Goal: Information Seeking & Learning: Learn about a topic

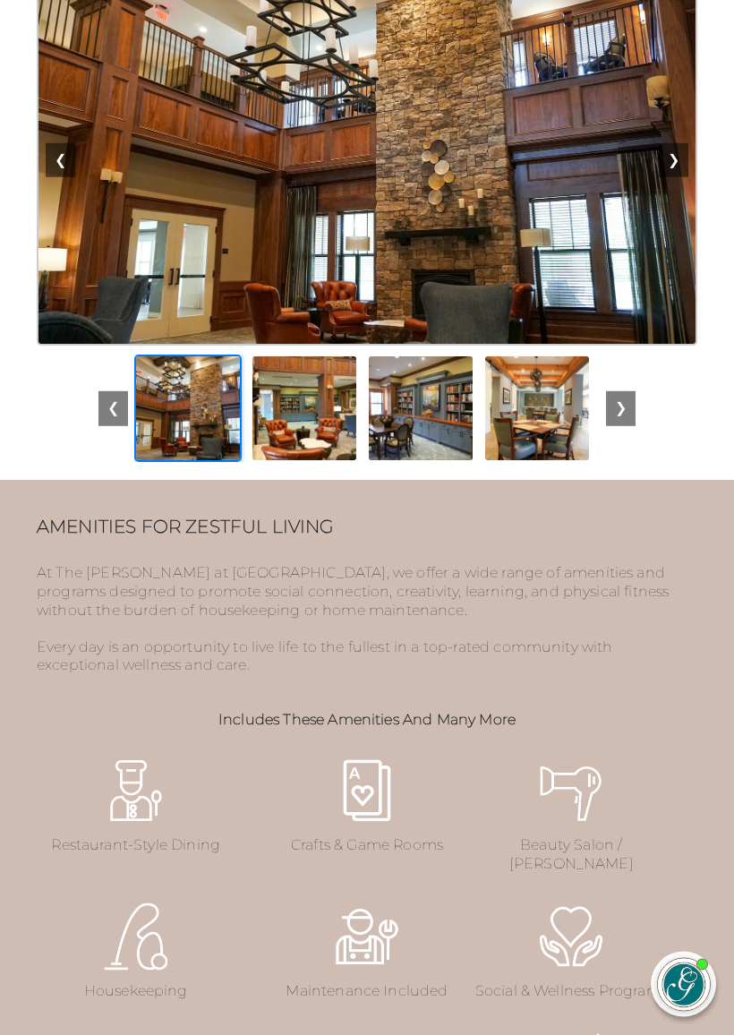
scroll to position [2044, 0]
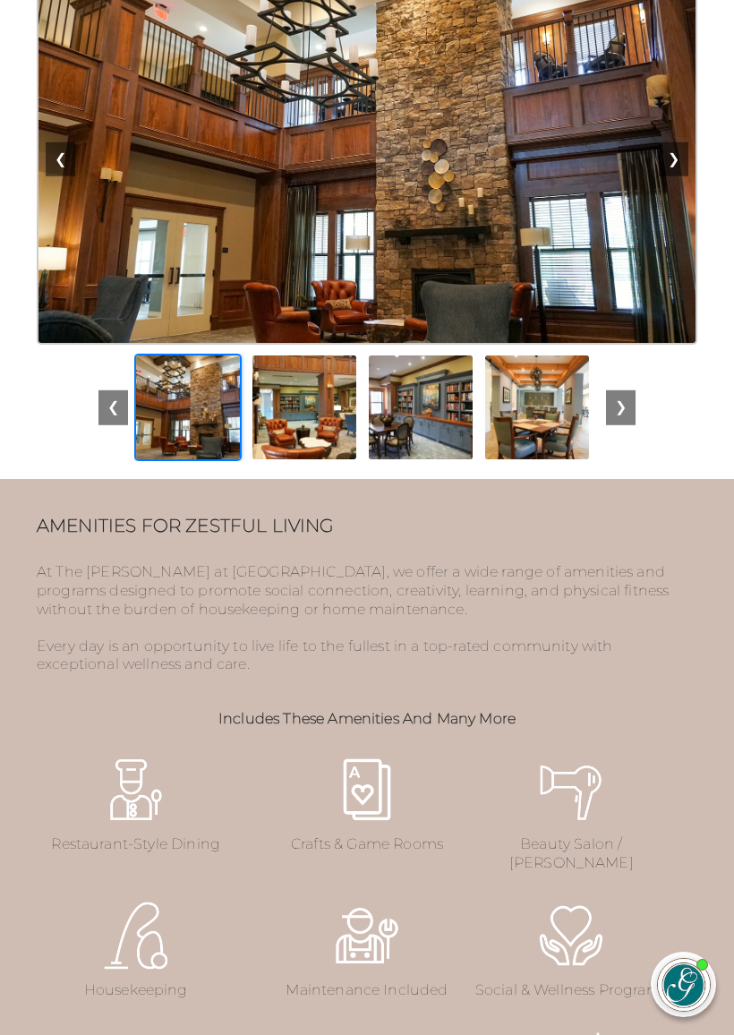
click at [634, 424] on button "❯" at bounding box center [621, 407] width 30 height 34
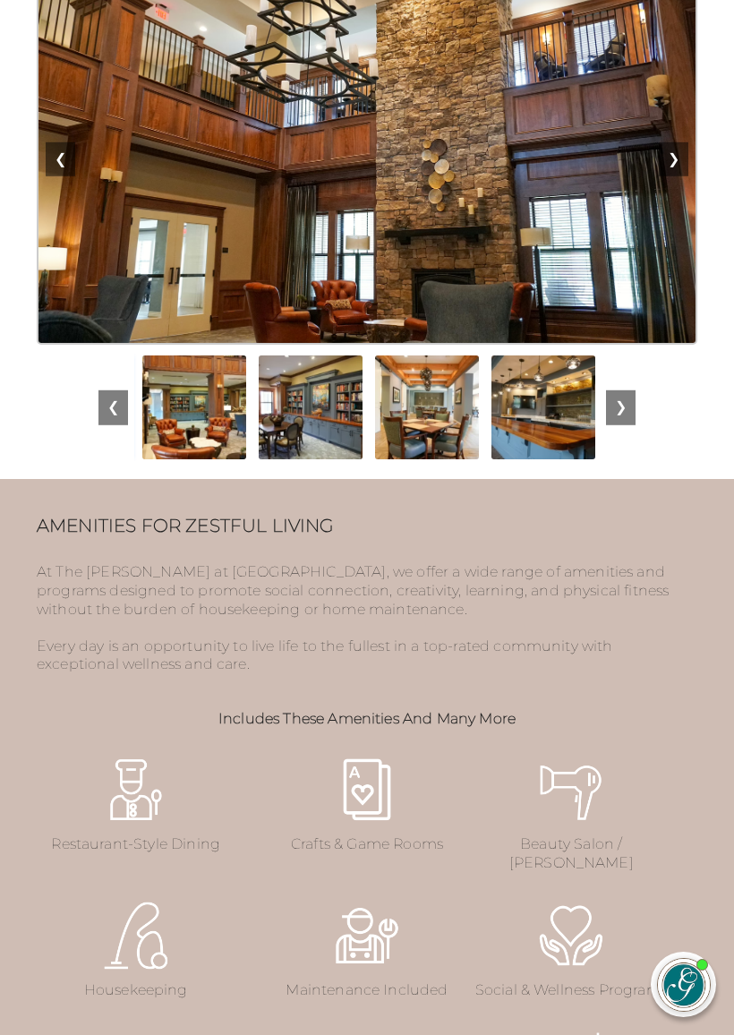
scroll to position [0, 116]
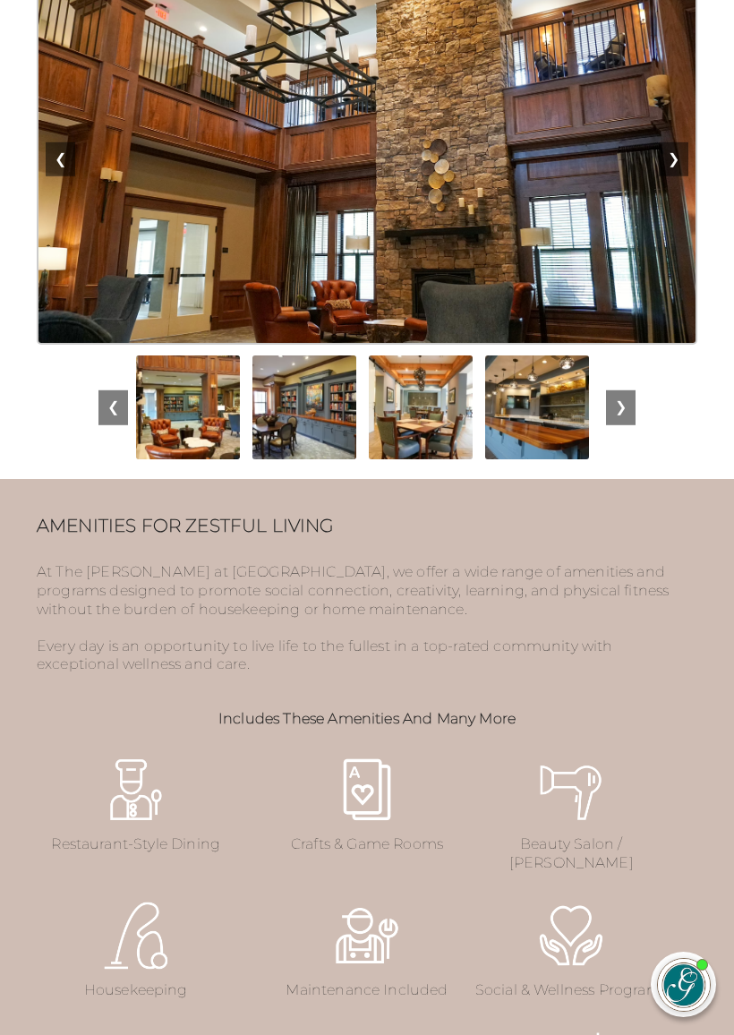
click at [251, 451] on img at bounding box center [304, 407] width 107 height 107
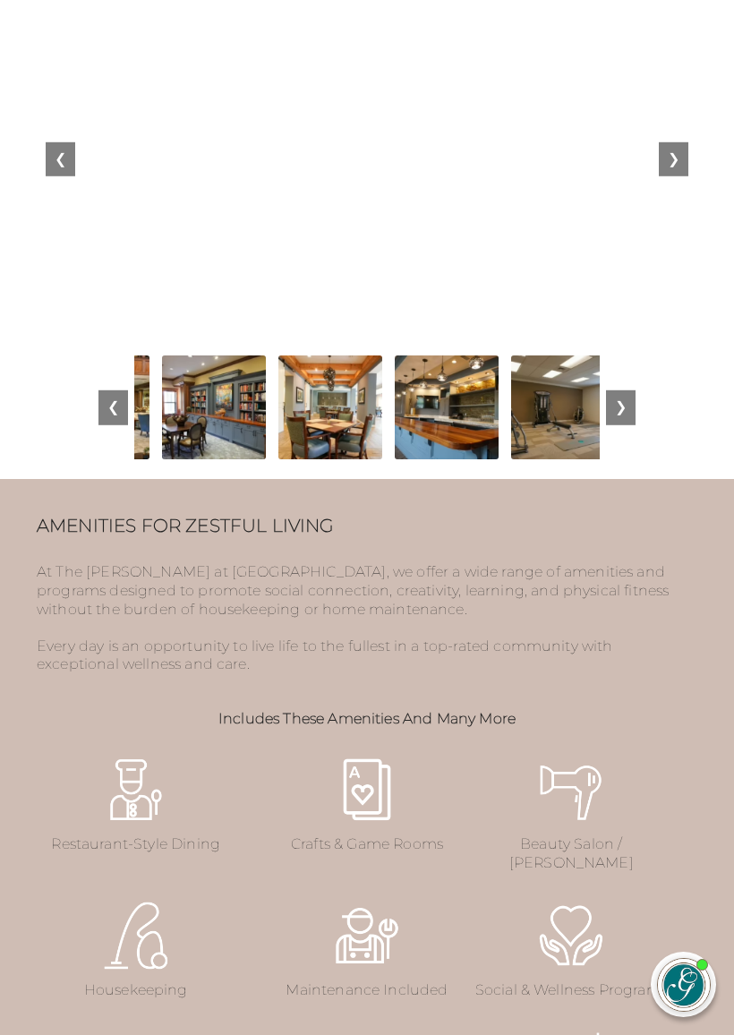
scroll to position [0, 233]
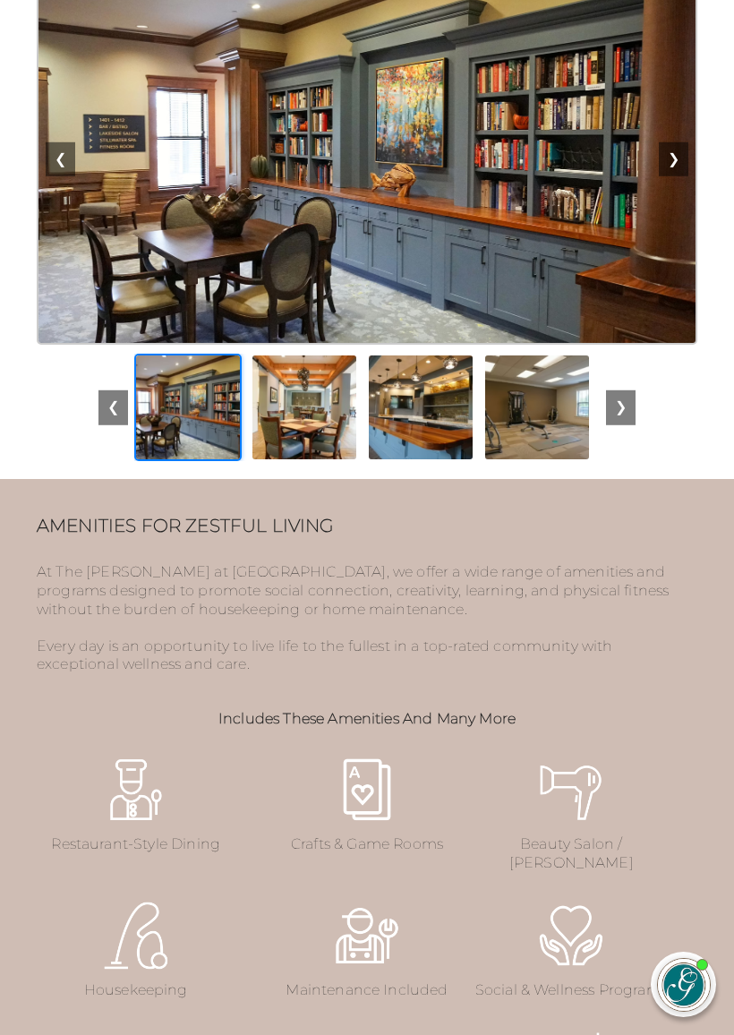
click at [323, 453] on img at bounding box center [304, 407] width 107 height 107
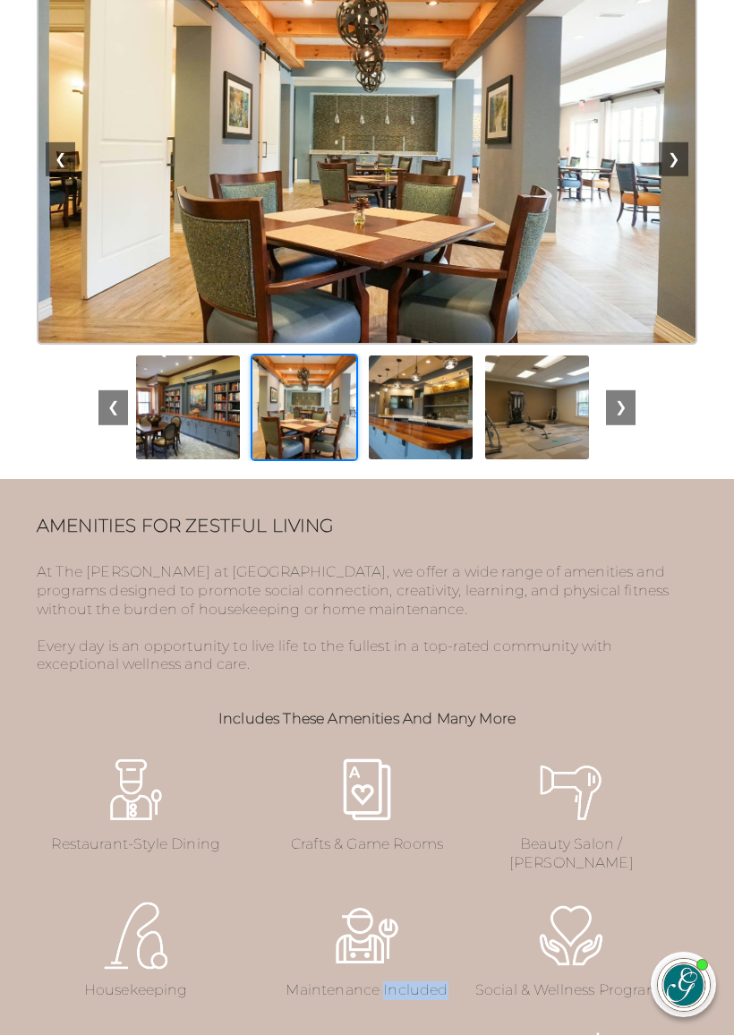
click at [455, 911] on p "Maintenance Included" at bounding box center [367, 990] width 198 height 19
click at [503, 911] on figure "Social & Wellness Programs" at bounding box center [572, 950] width 198 height 100
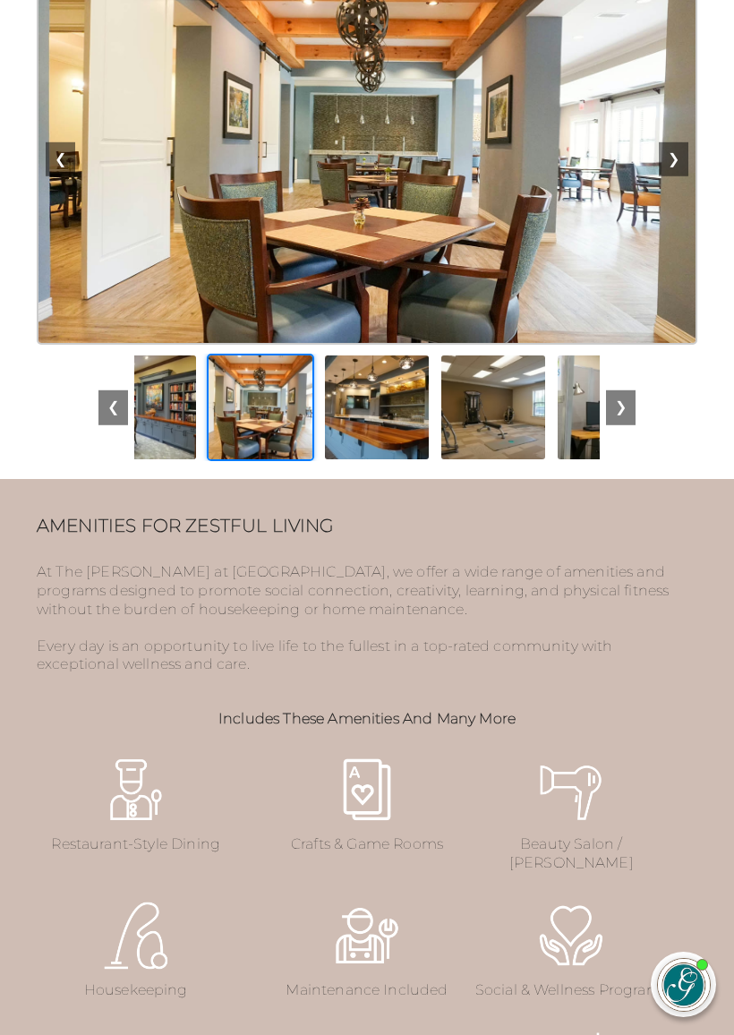
click at [441, 435] on img at bounding box center [493, 407] width 107 height 107
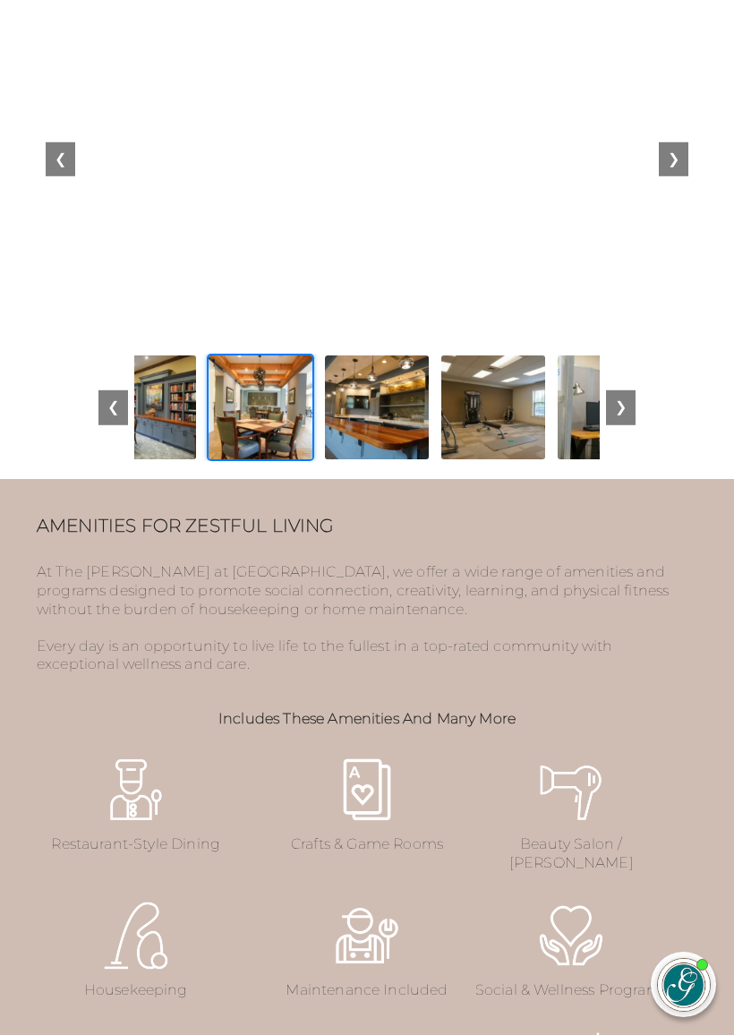
scroll to position [0, 349]
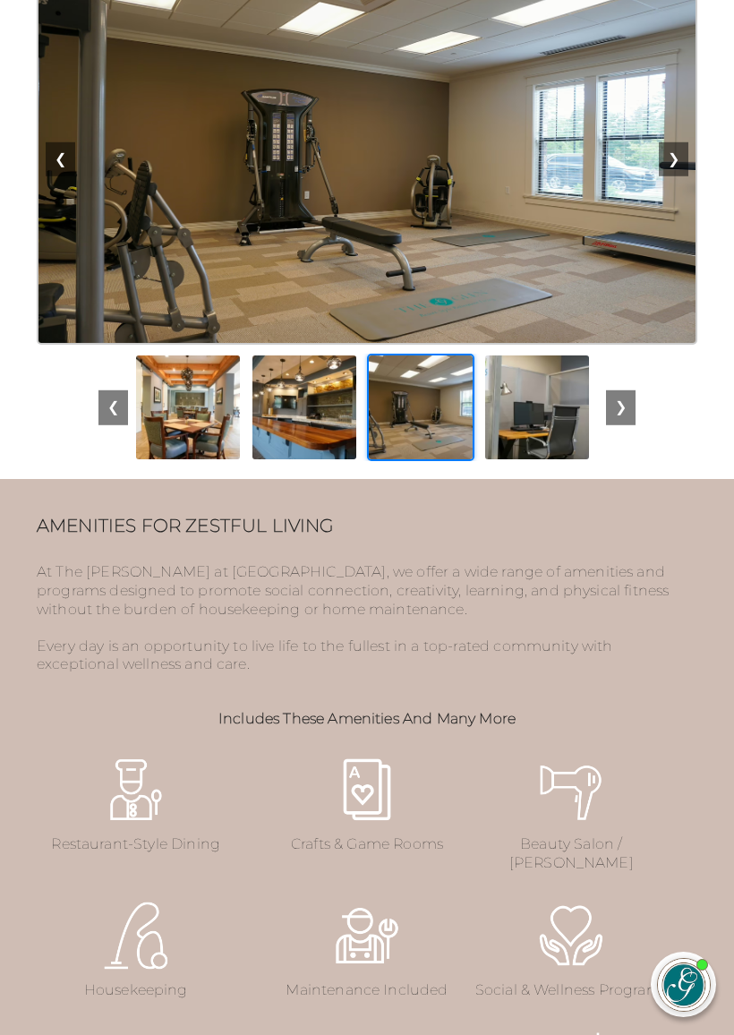
click at [568, 911] on img at bounding box center [571, 936] width 72 height 72
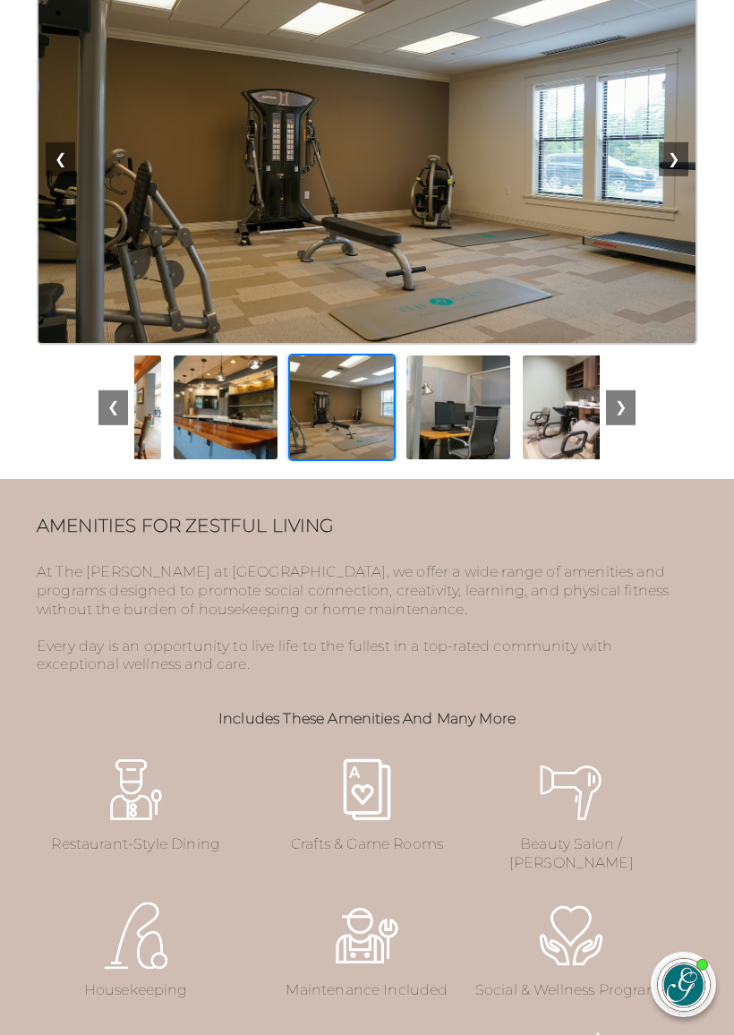
scroll to position [0, 465]
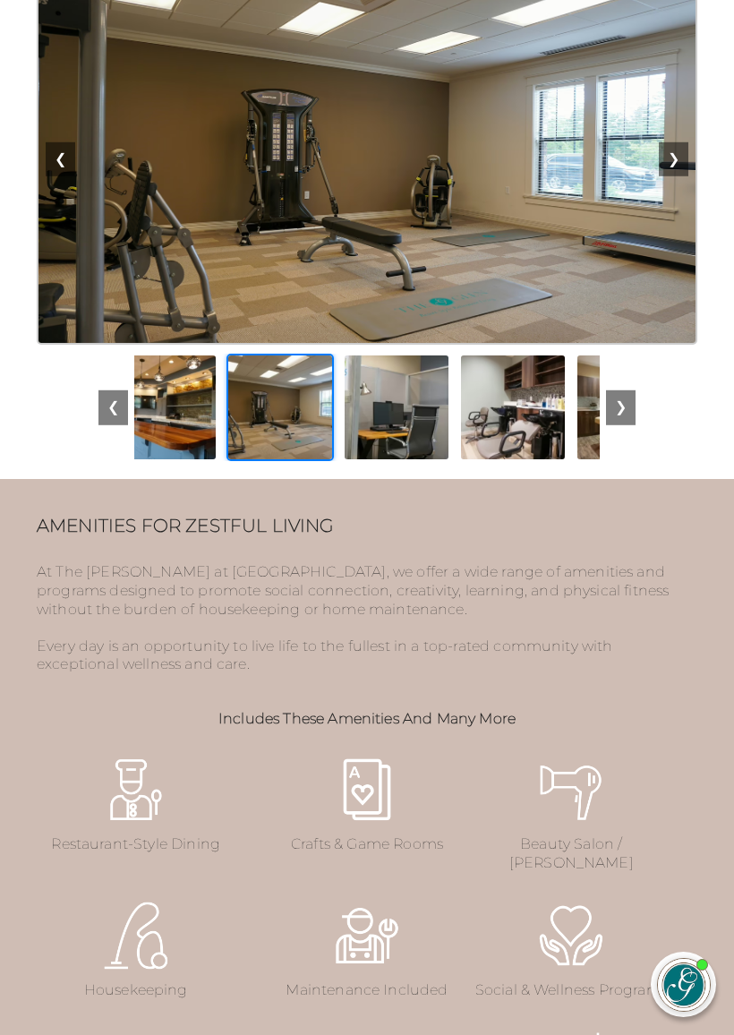
click at [459, 449] on img at bounding box center [512, 407] width 107 height 107
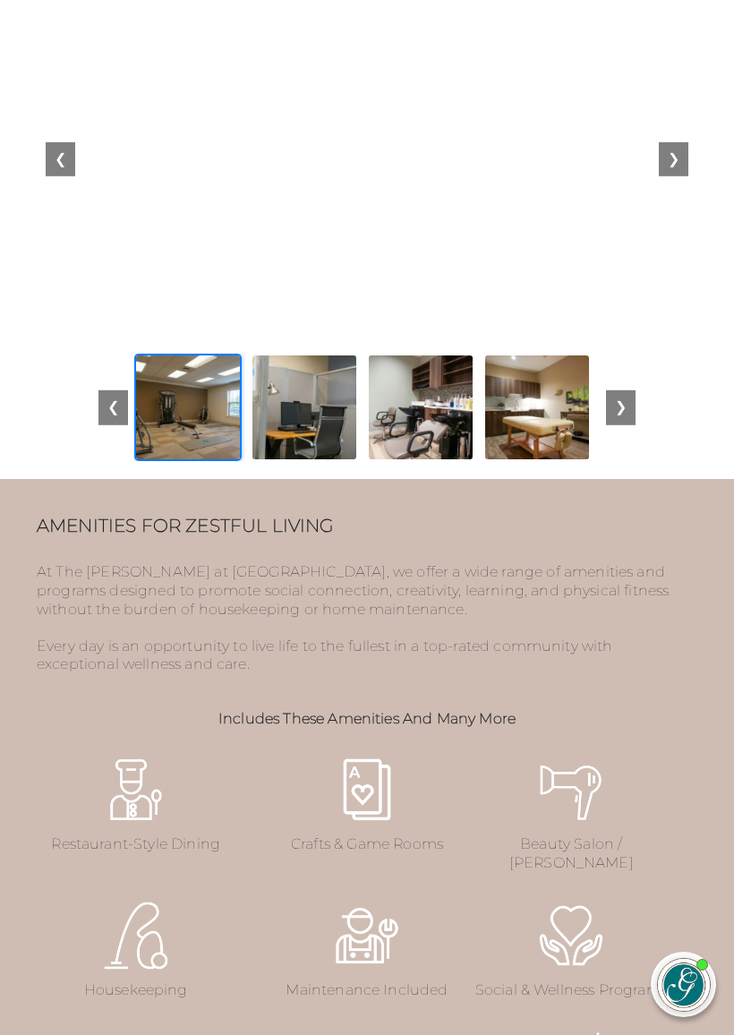
scroll to position [0, 582]
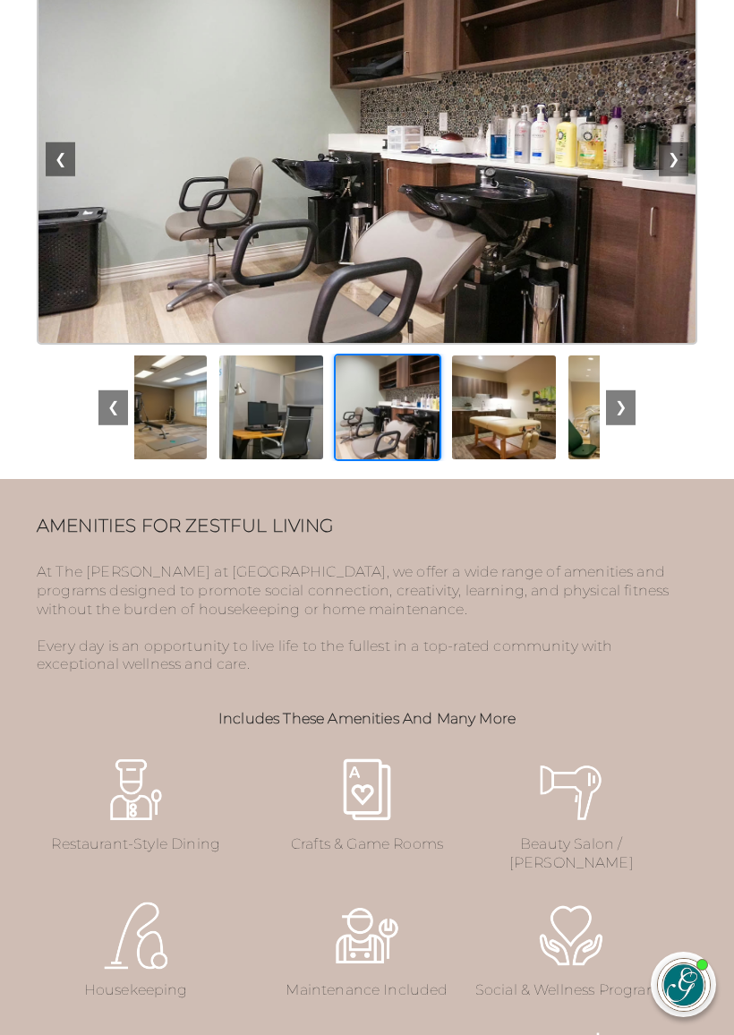
click at [542, 461] on div at bounding box center [366, 407] width 465 height 107
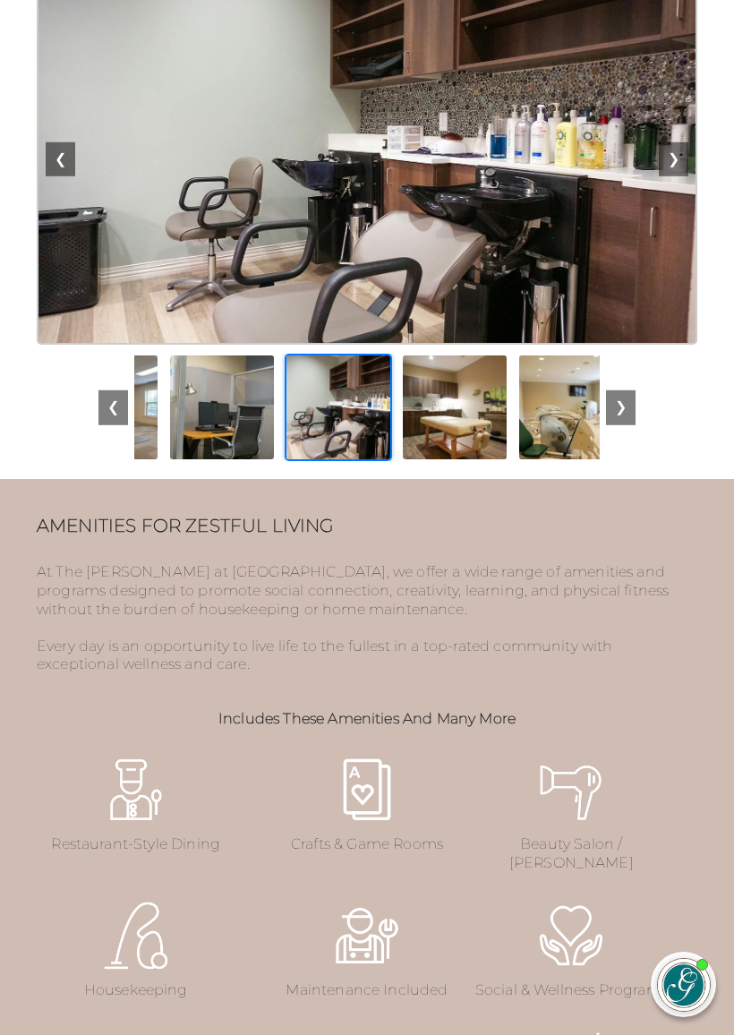
scroll to position [0, 698]
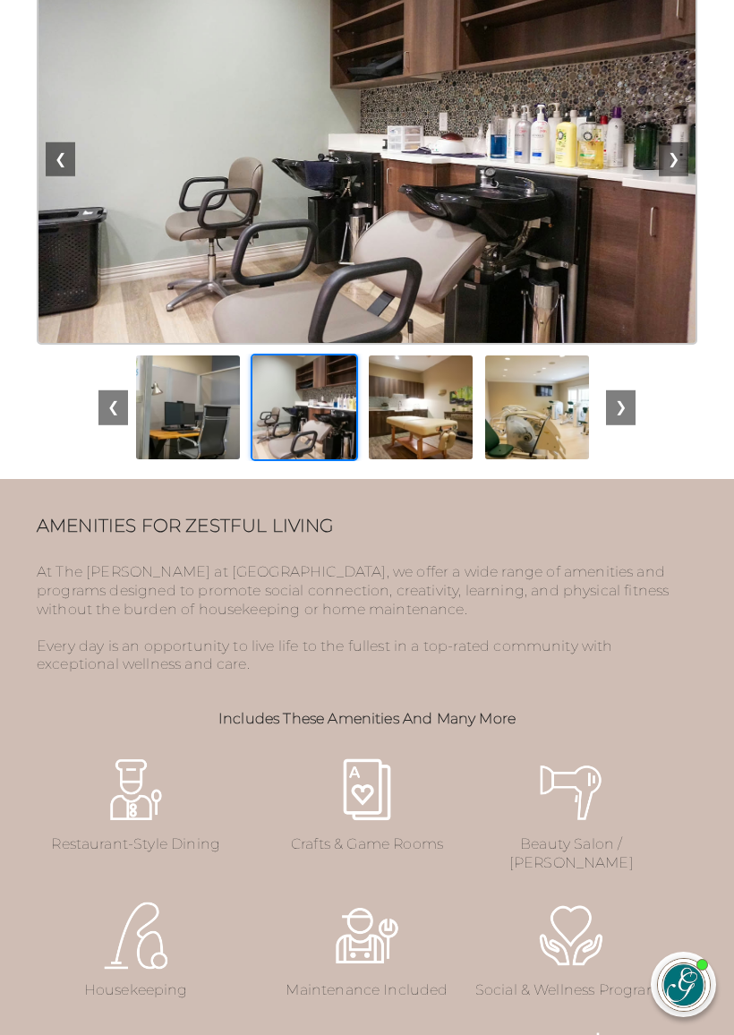
click at [600, 439] on img at bounding box center [653, 407] width 107 height 107
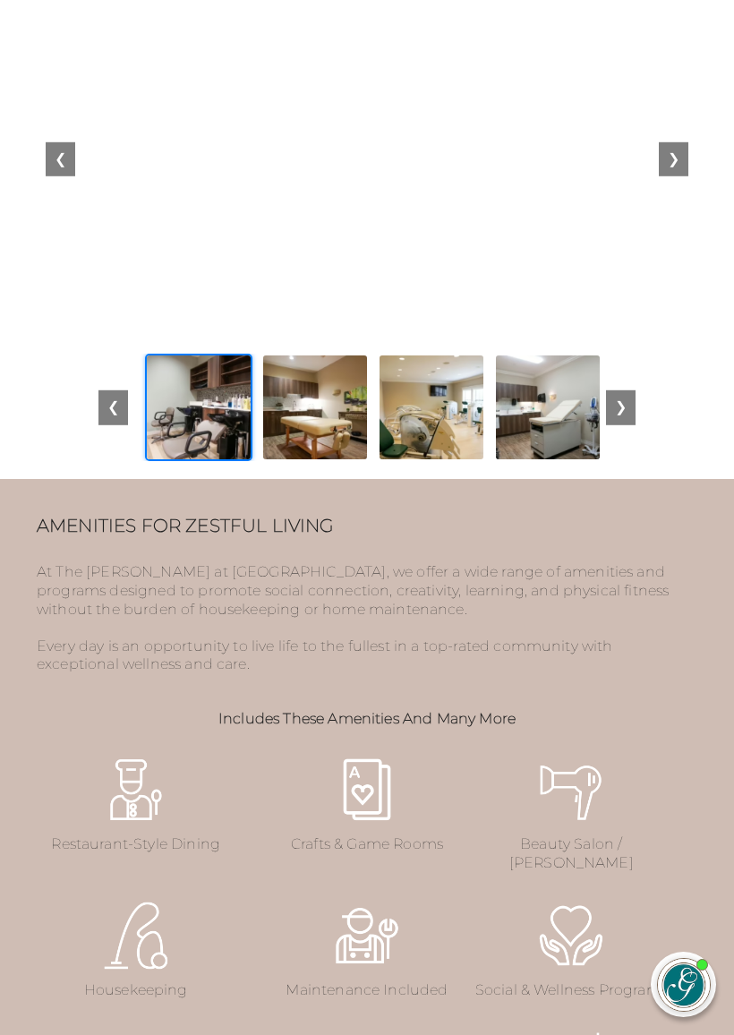
scroll to position [0, 815]
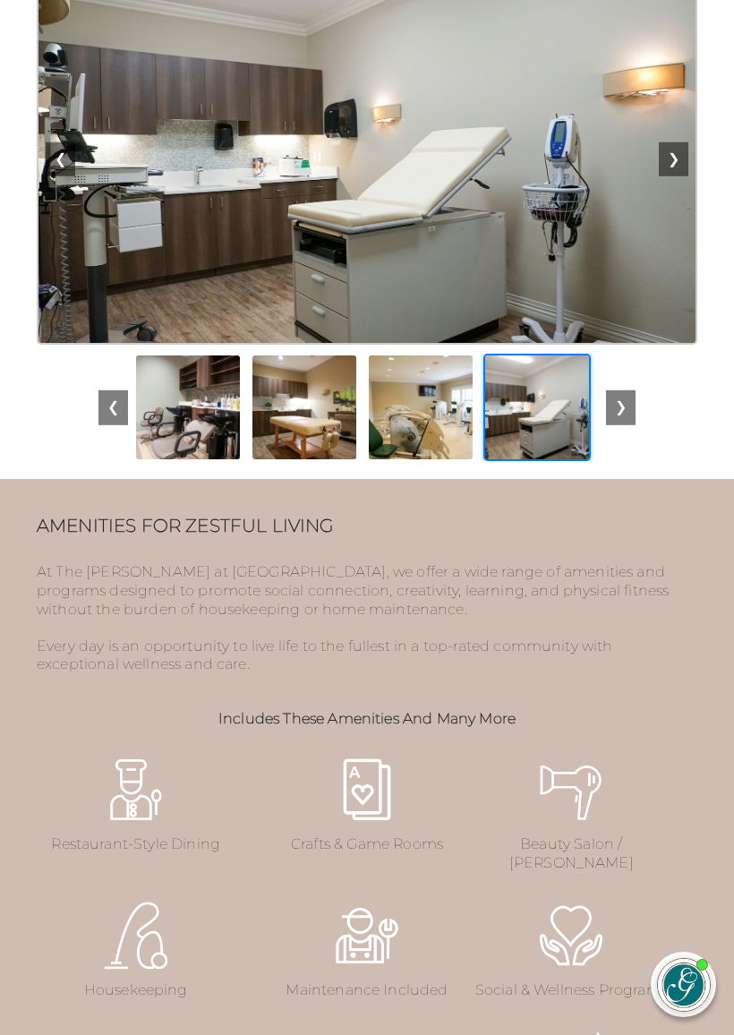
click at [320, 439] on img at bounding box center [304, 407] width 107 height 107
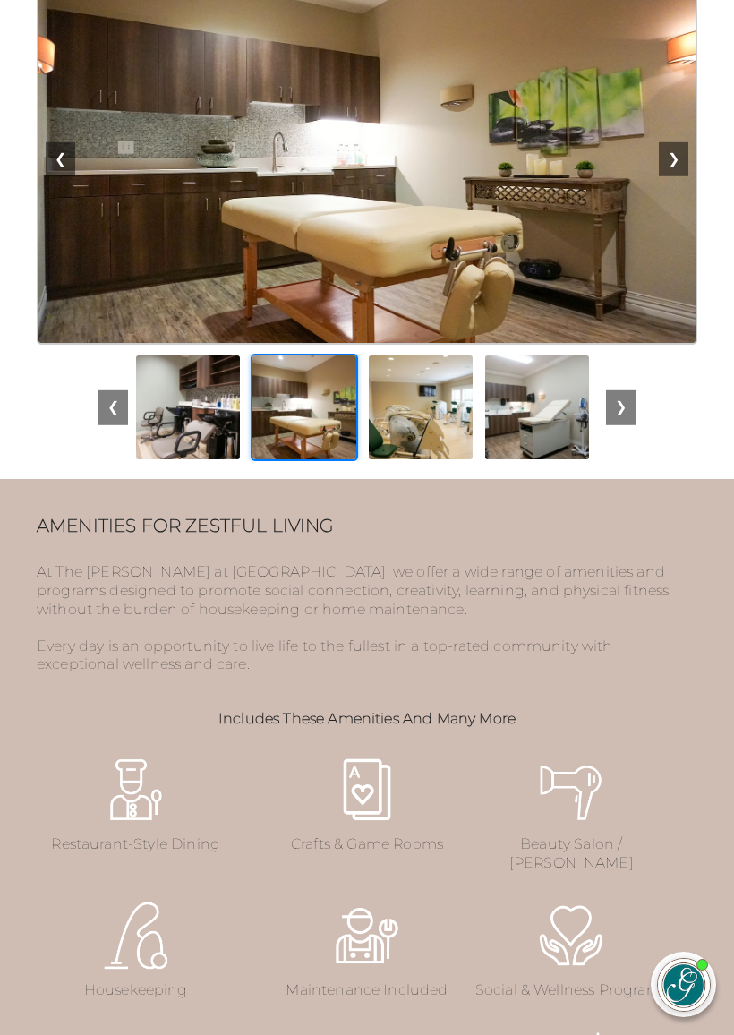
click at [635, 424] on button "❯" at bounding box center [621, 407] width 30 height 34
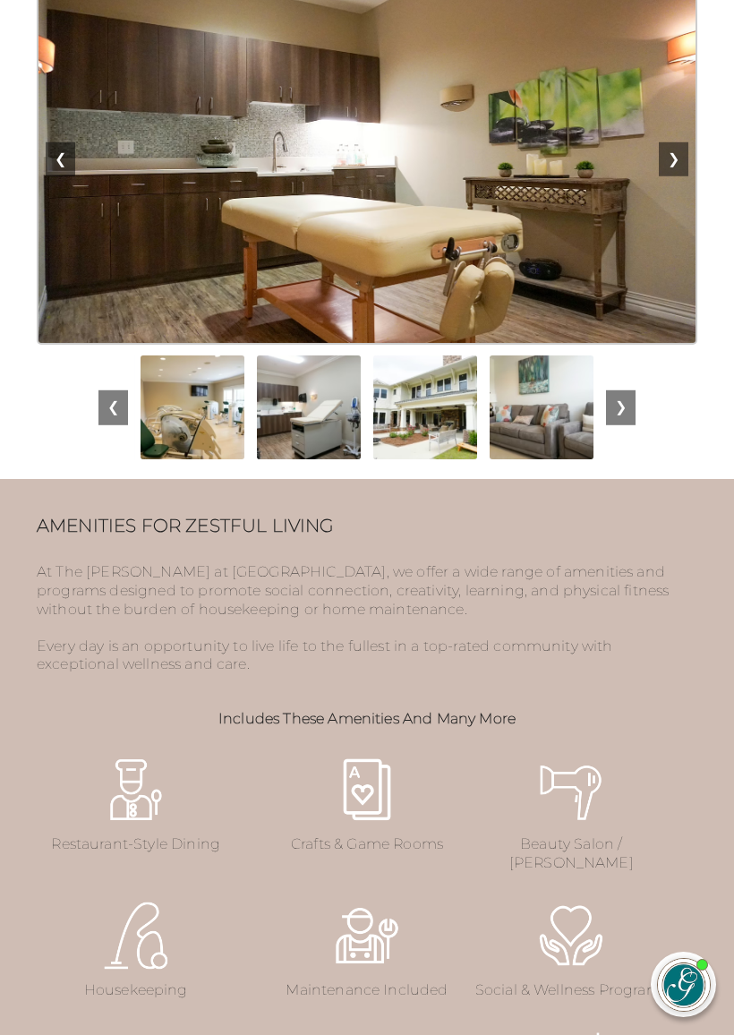
scroll to position [0, 1047]
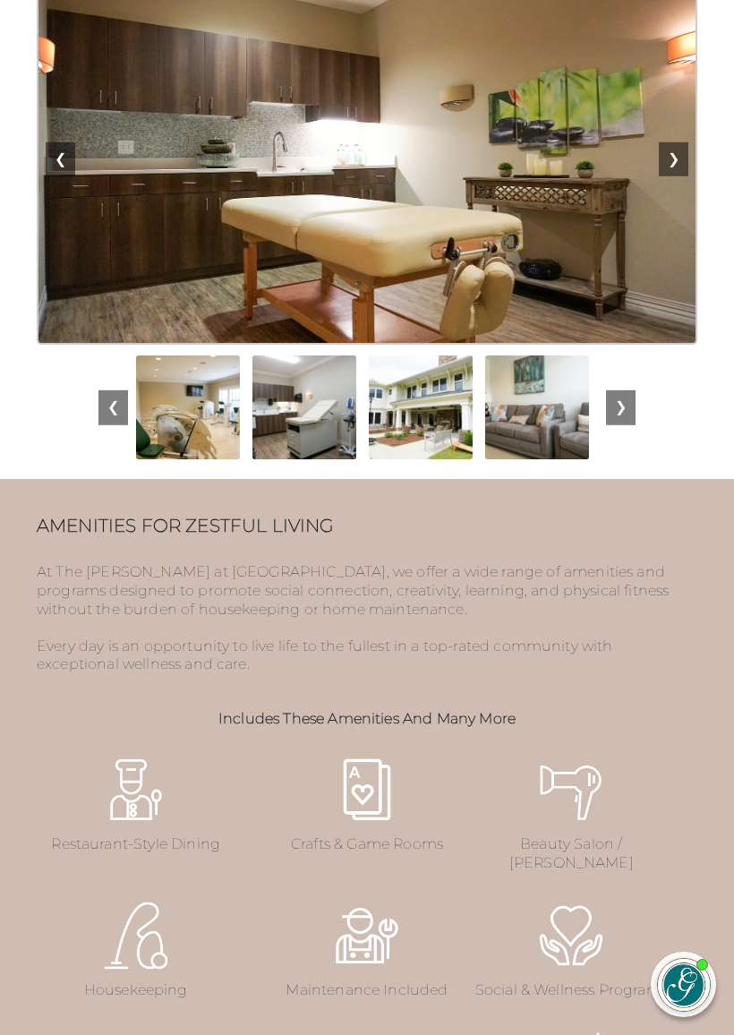
click at [422, 445] on div at bounding box center [366, 407] width 465 height 107
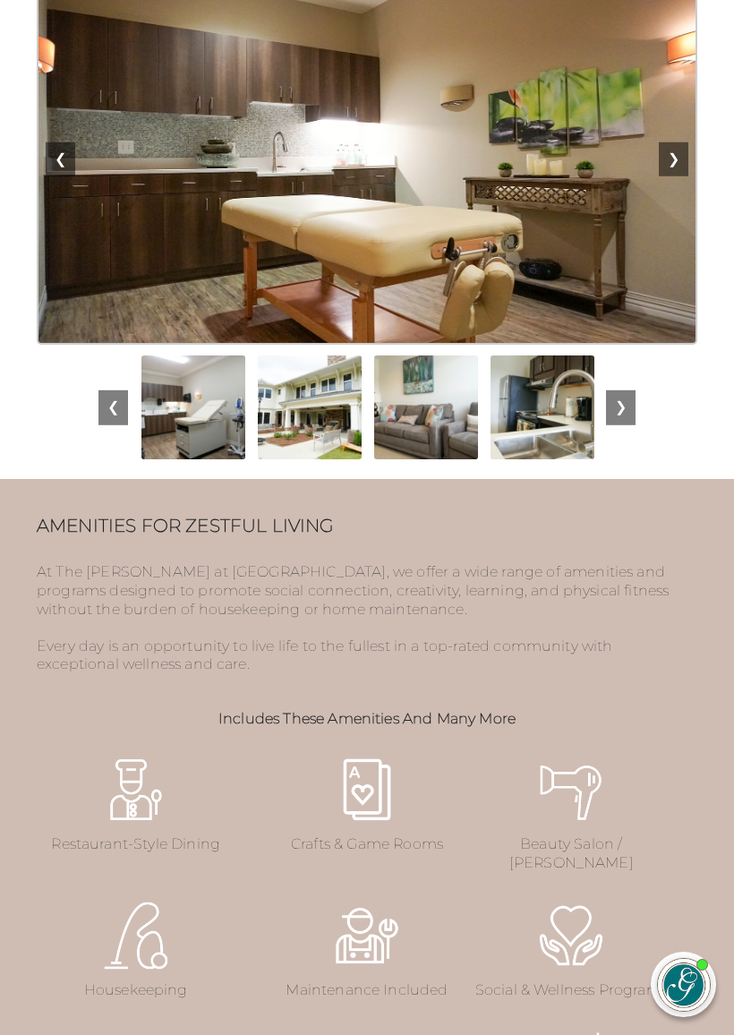
scroll to position [0, 1164]
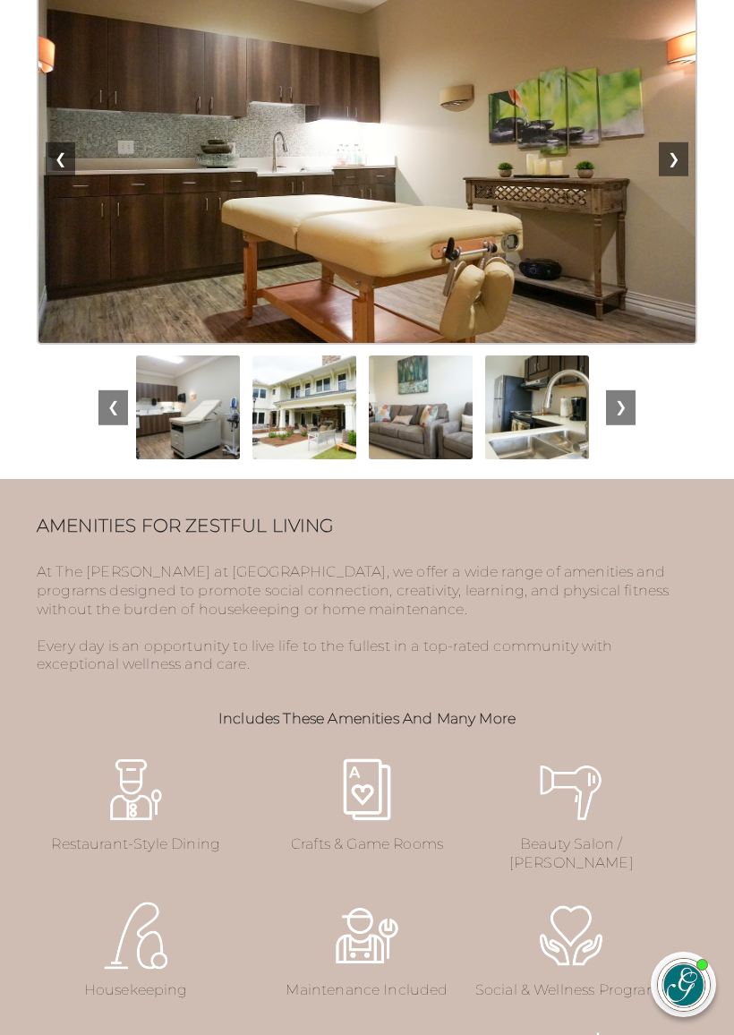
click at [312, 439] on img at bounding box center [304, 407] width 107 height 107
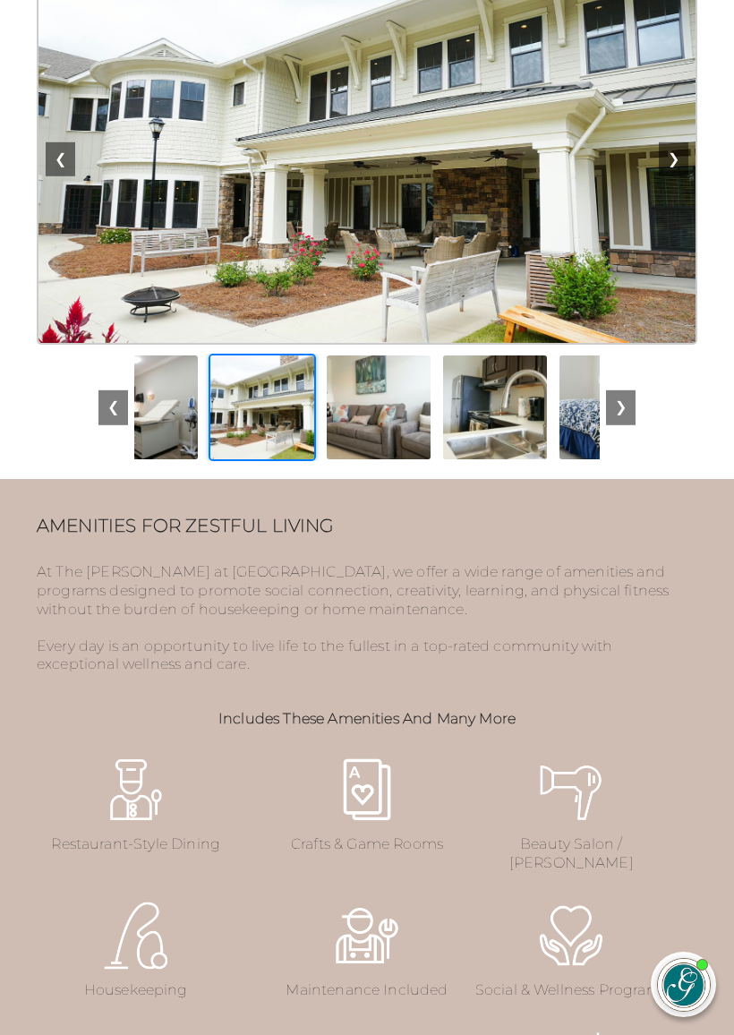
click at [441, 452] on img at bounding box center [494, 407] width 107 height 107
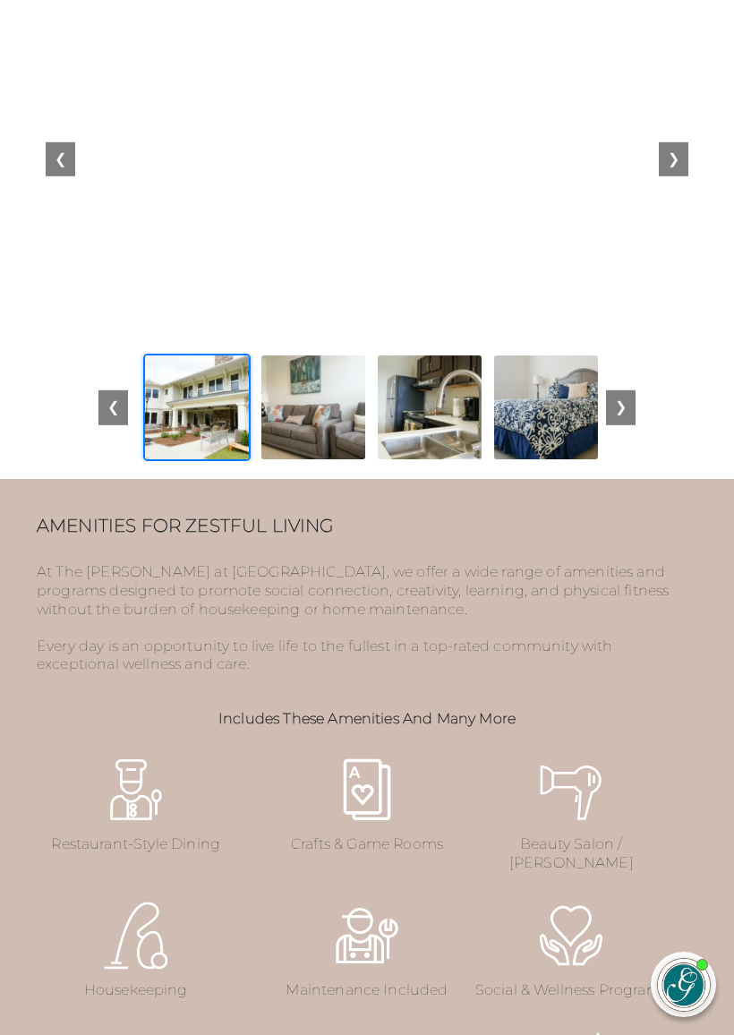
scroll to position [0, 1271]
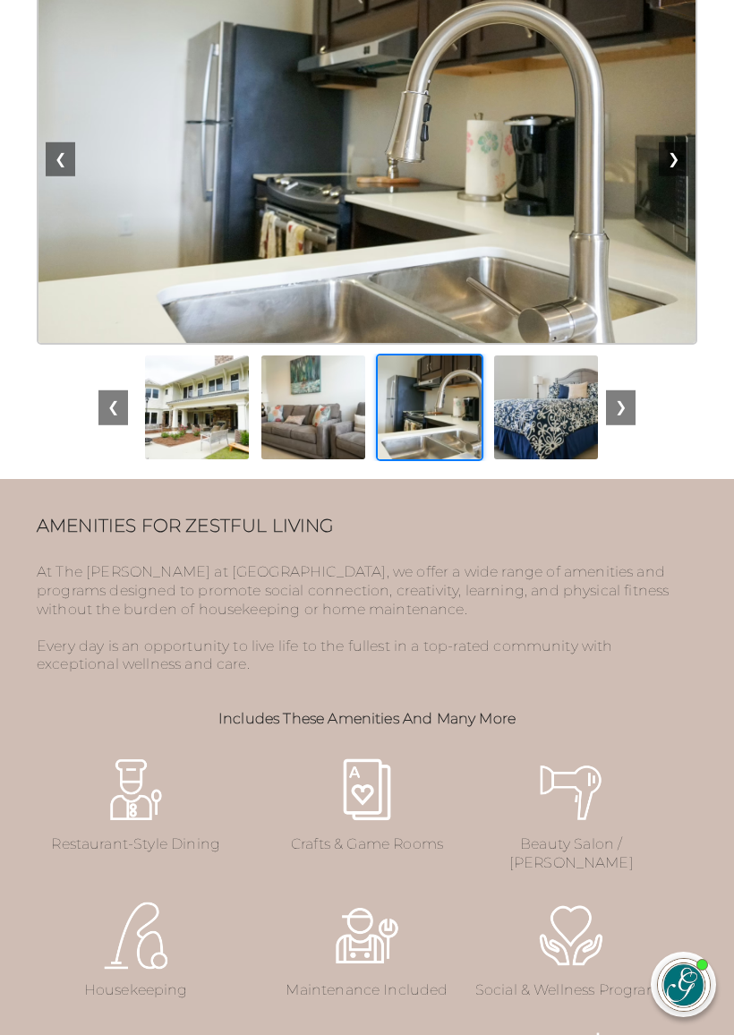
click at [536, 447] on img at bounding box center [545, 407] width 107 height 107
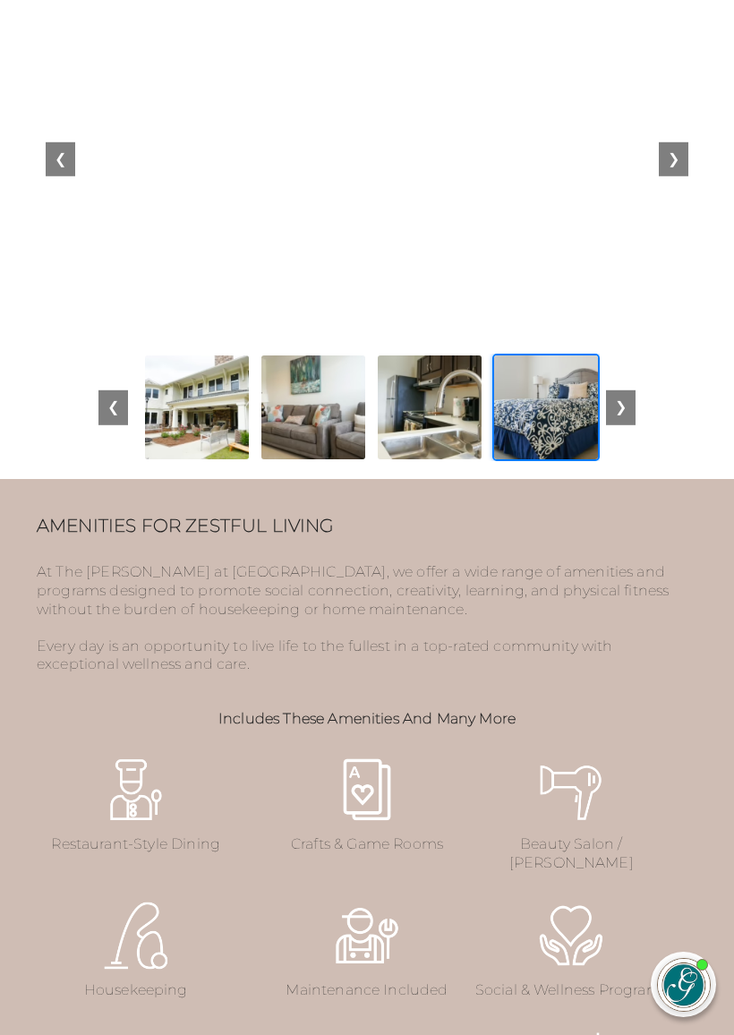
click at [694, 195] on div "❮ ❯" at bounding box center [367, 158] width 661 height 371
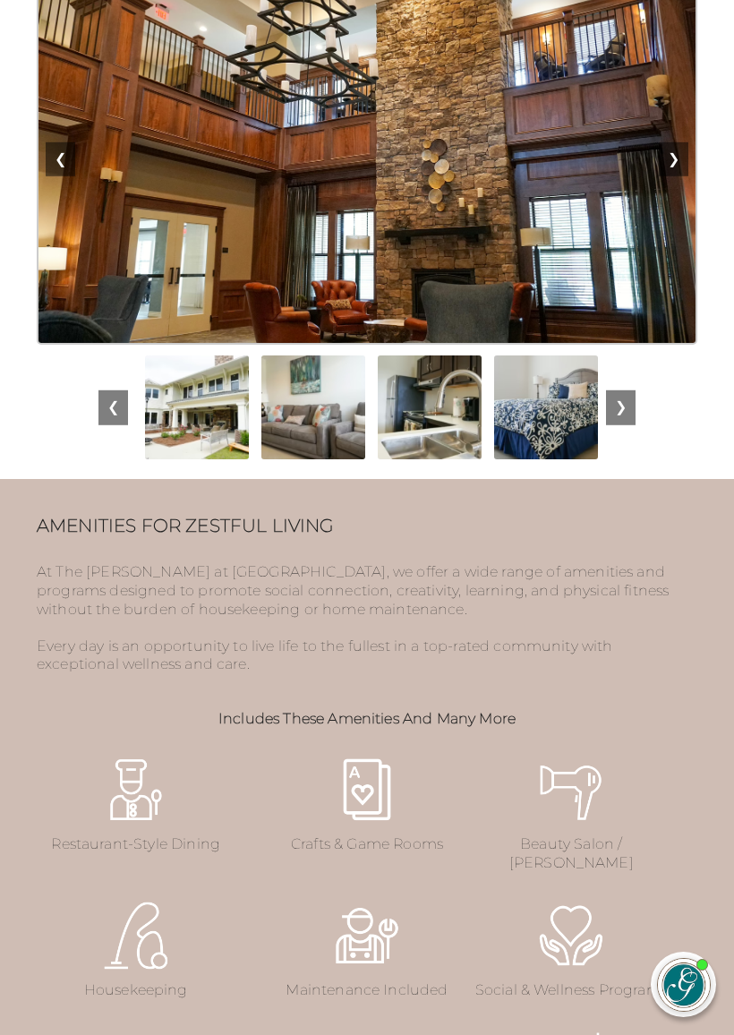
click at [725, 559] on section "Amenities for Zestful Living At The Glen at Lake Oconee Village, we offer a wid…" at bounding box center [367, 869] width 734 height 781
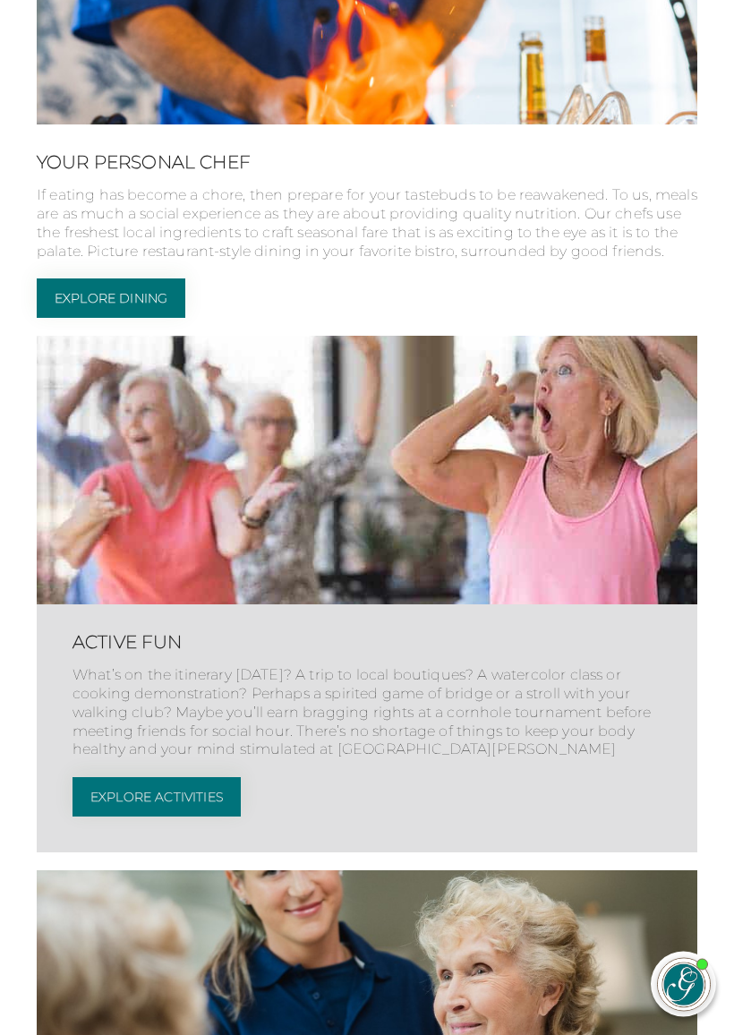
scroll to position [3628, 0]
click at [159, 318] on link "Explore Dining" at bounding box center [111, 297] width 149 height 39
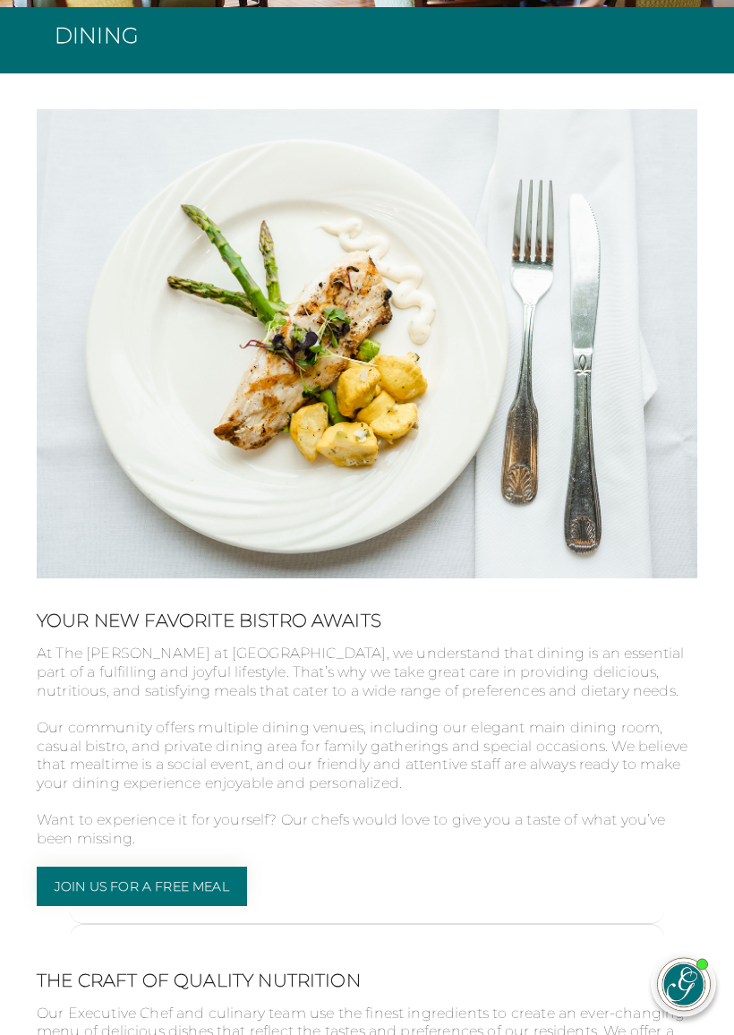
scroll to position [583, 0]
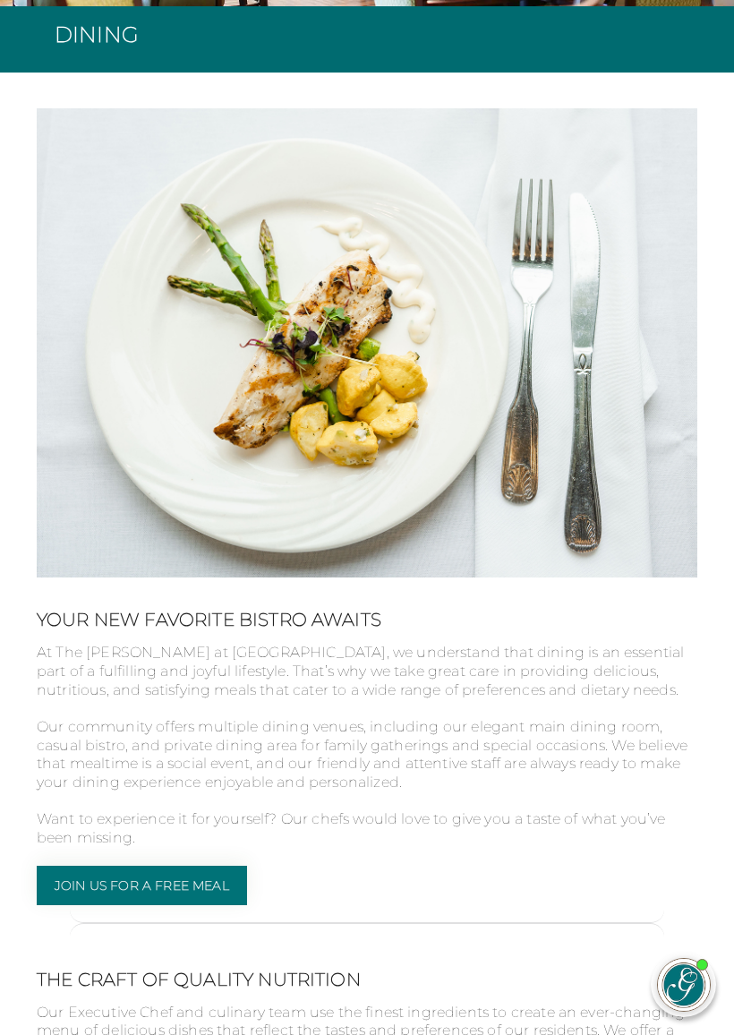
click at [221, 867] on link "Join Us For a Free Meal" at bounding box center [142, 885] width 210 height 39
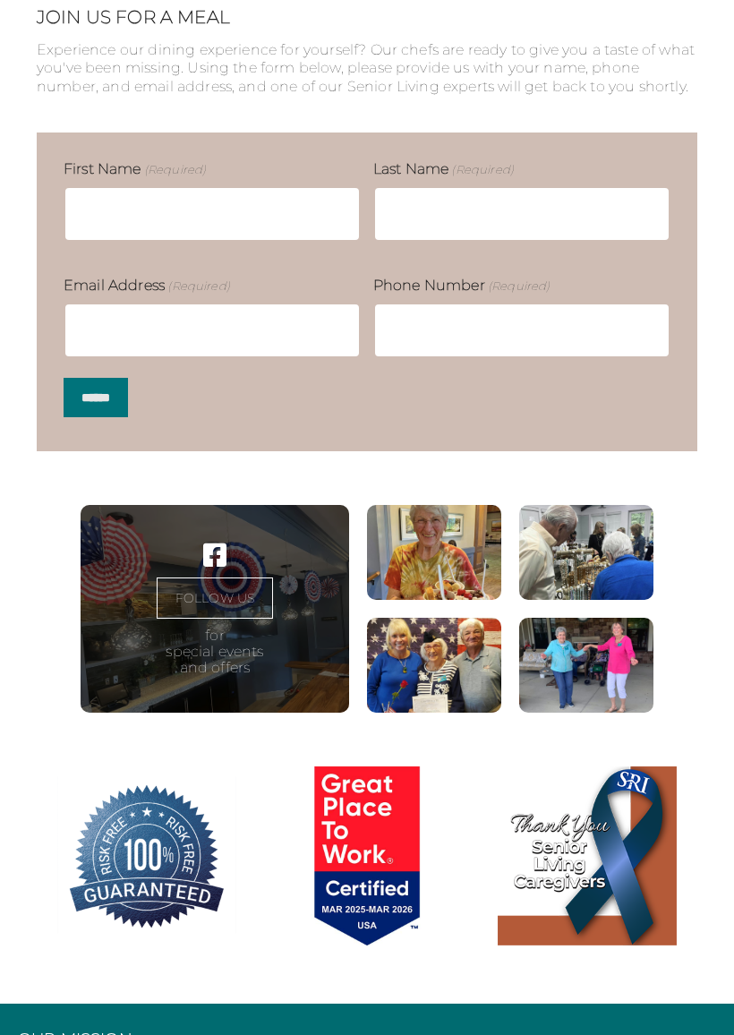
scroll to position [686, 0]
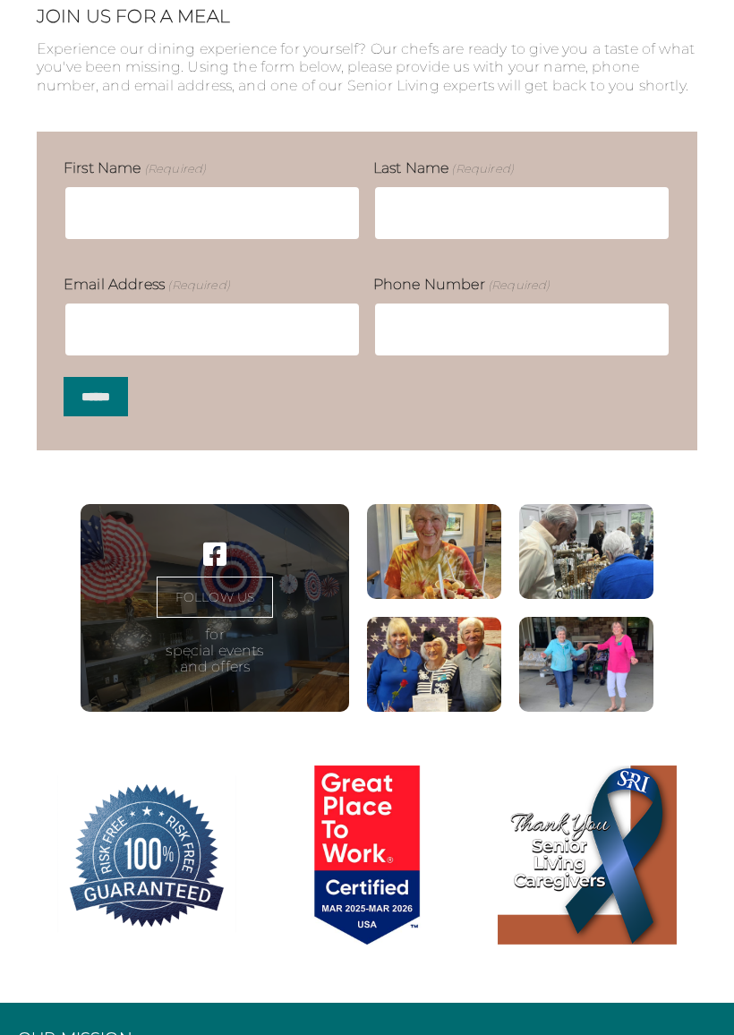
click at [618, 585] on figure at bounding box center [586, 551] width 134 height 95
click at [607, 599] on figure at bounding box center [586, 551] width 134 height 95
click at [597, 593] on figure at bounding box center [586, 551] width 134 height 95
click at [600, 595] on figure at bounding box center [586, 551] width 134 height 95
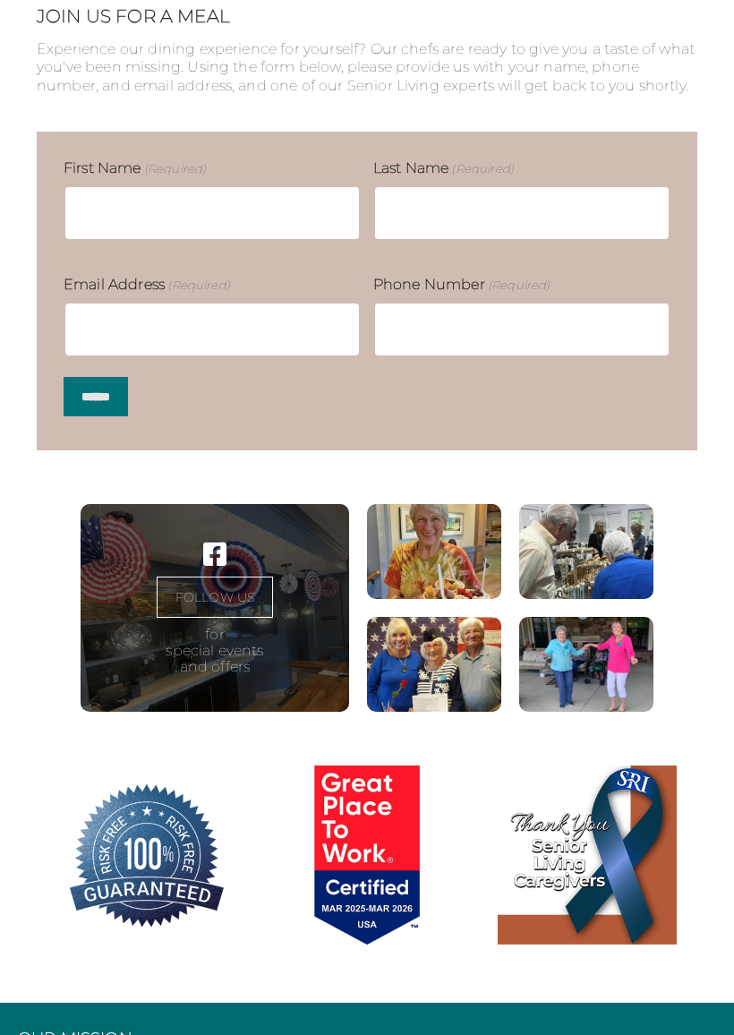
click at [596, 594] on figure at bounding box center [586, 551] width 134 height 95
click at [594, 694] on figure at bounding box center [586, 664] width 134 height 95
click at [601, 689] on figure at bounding box center [586, 664] width 134 height 95
click at [602, 692] on figure at bounding box center [586, 664] width 134 height 95
click at [602, 689] on figure at bounding box center [586, 664] width 134 height 95
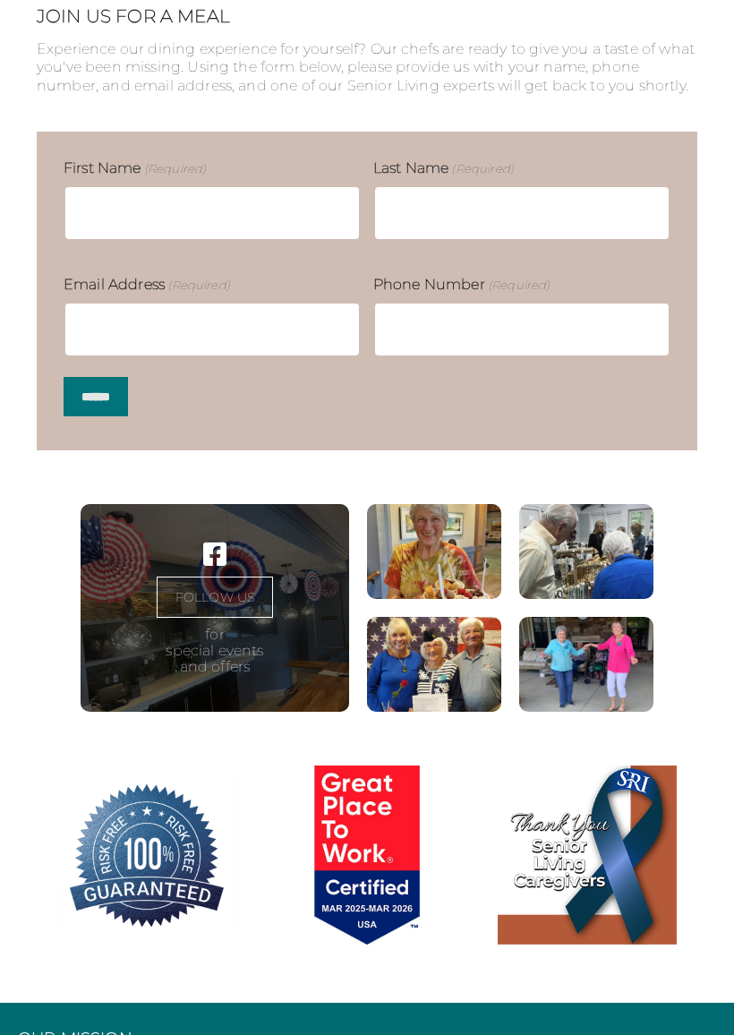
click at [455, 692] on figure at bounding box center [434, 664] width 134 height 95
click at [464, 687] on figure at bounding box center [434, 664] width 134 height 95
click at [463, 599] on figure at bounding box center [434, 551] width 134 height 95
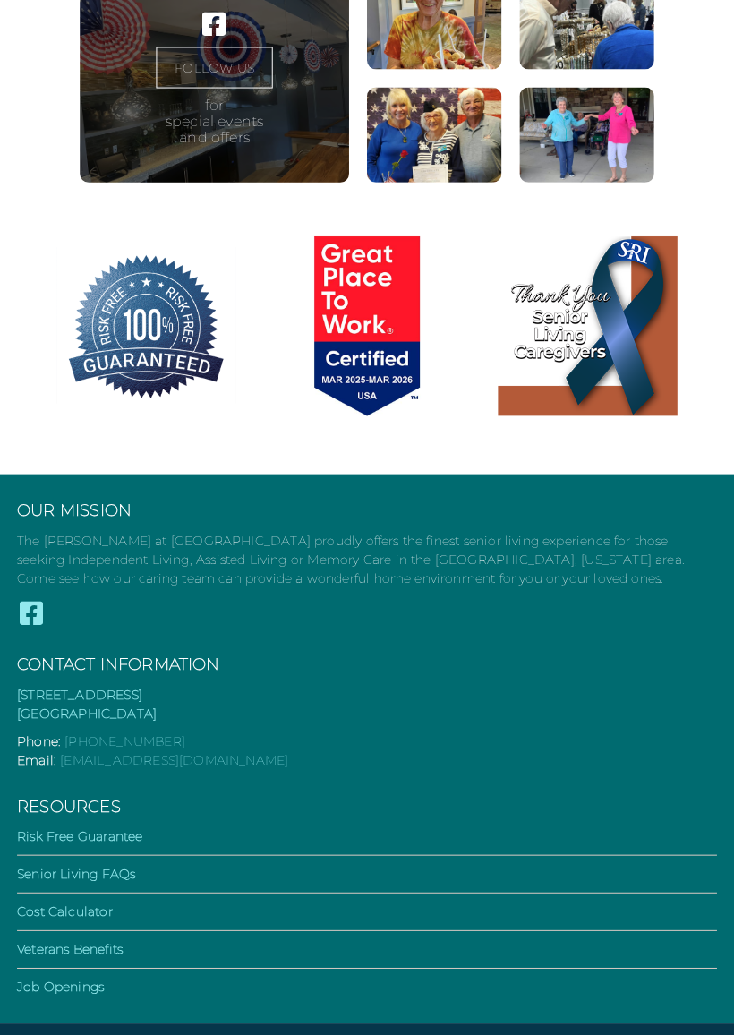
scroll to position [1221, 0]
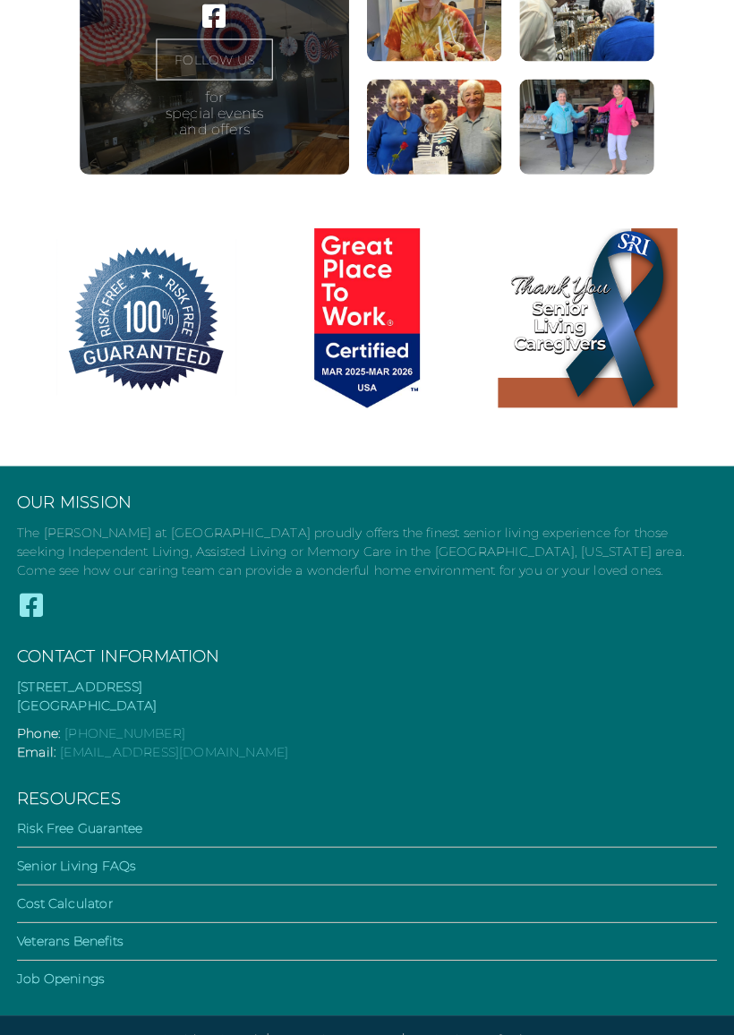
click at [693, 911] on li "Cost Calculator" at bounding box center [367, 908] width 698 height 29
click at [696, 911] on li "Cost Calculator" at bounding box center [367, 908] width 698 height 29
click at [695, 911] on li "Cost Calculator" at bounding box center [367, 908] width 698 height 29
click at [699, 911] on li "Cost Calculator" at bounding box center [367, 908] width 698 height 29
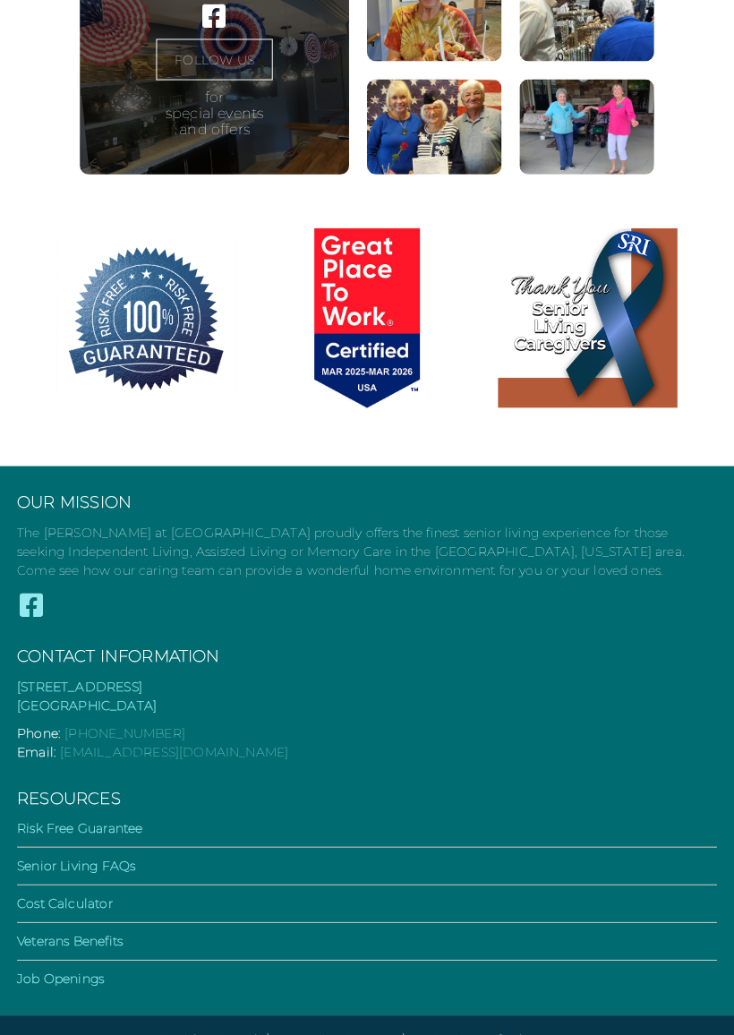
click at [130, 874] on link "Senior Living FAQs" at bounding box center [77, 866] width 118 height 16
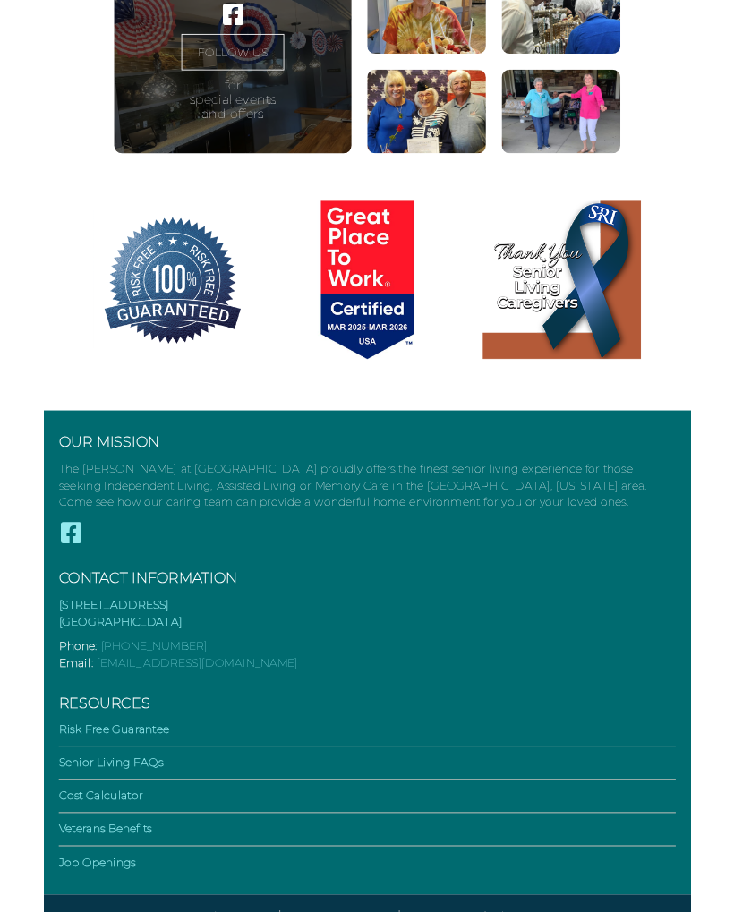
scroll to position [1269, 0]
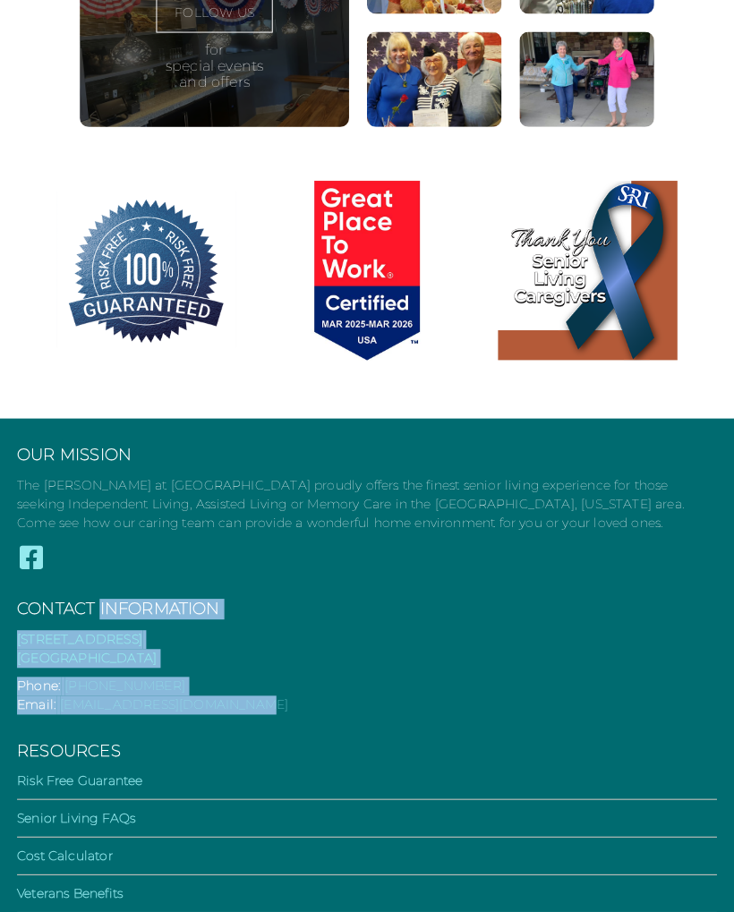
click at [627, 714] on p "Email: life@theglenlakeoconee.com" at bounding box center [367, 705] width 698 height 19
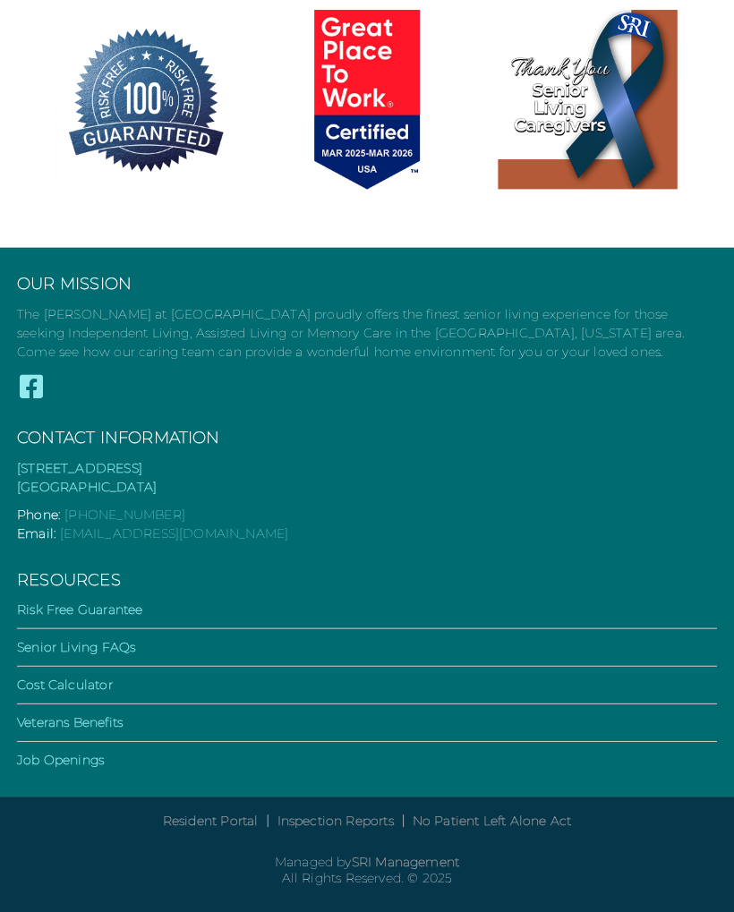
scroll to position [1439, 0]
click at [94, 768] on link "Job Openings" at bounding box center [61, 760] width 87 height 16
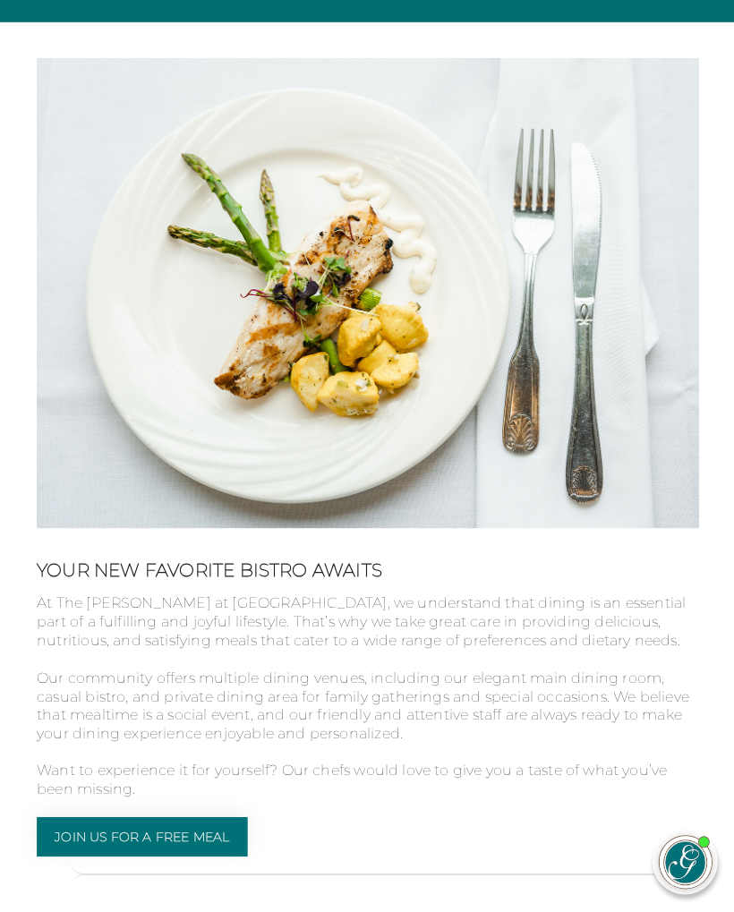
scroll to position [628, 0]
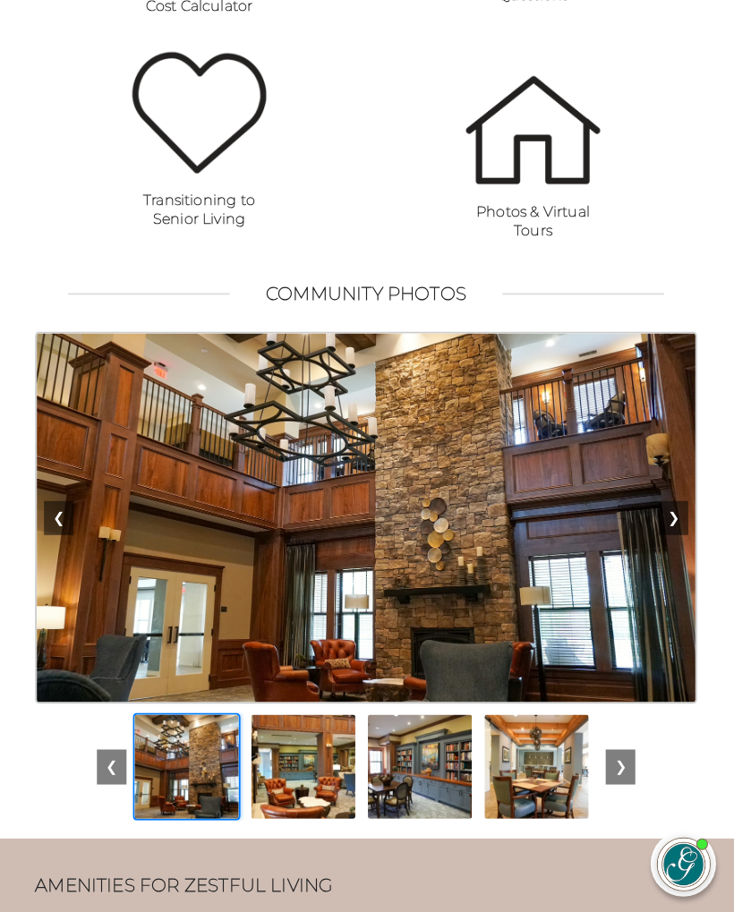
scroll to position [1686, 0]
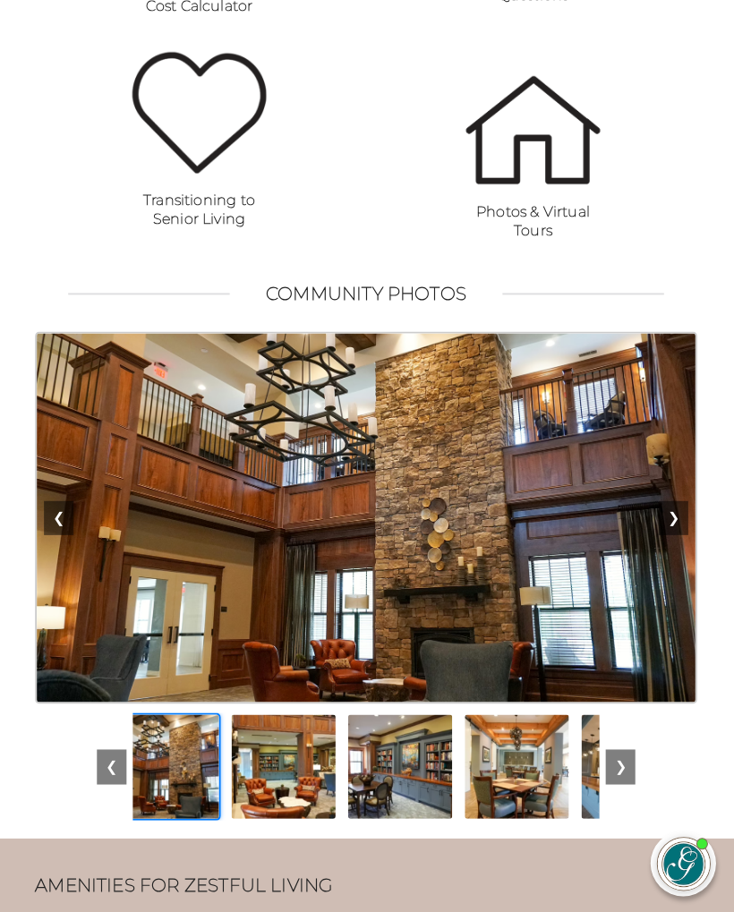
click at [183, 795] on img at bounding box center [168, 765] width 107 height 107
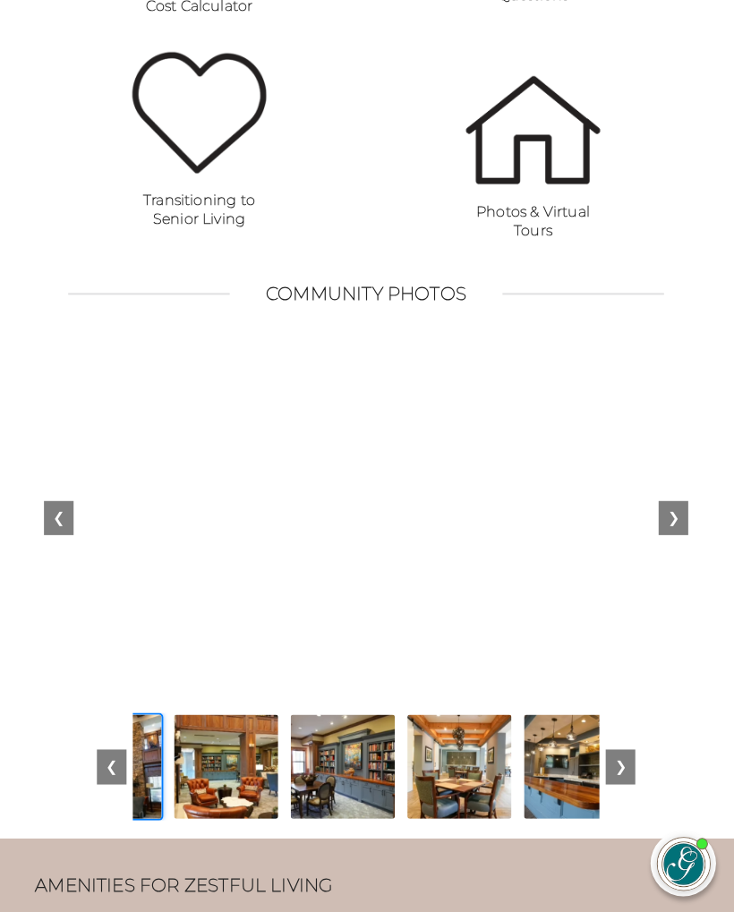
scroll to position [0, 116]
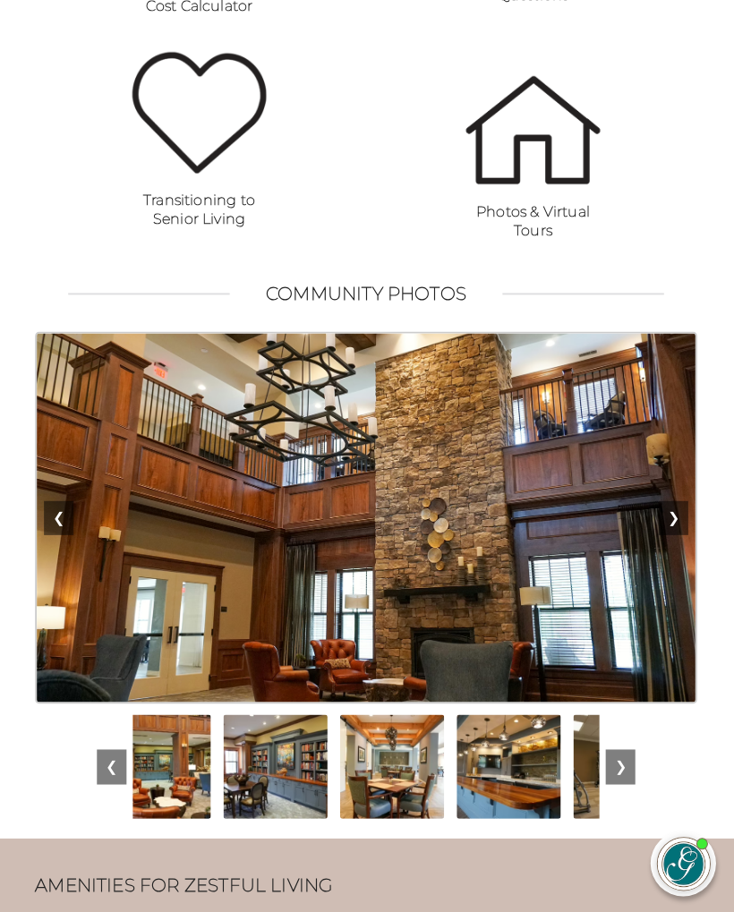
click at [431, 819] on div at bounding box center [366, 765] width 465 height 107
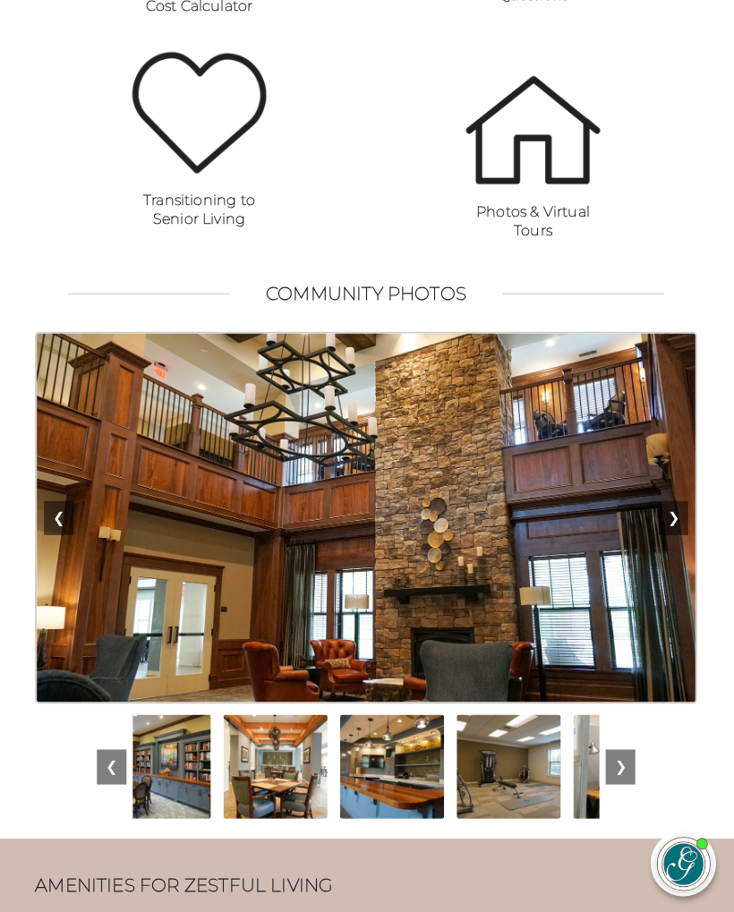
click at [572, 816] on img at bounding box center [625, 765] width 107 height 107
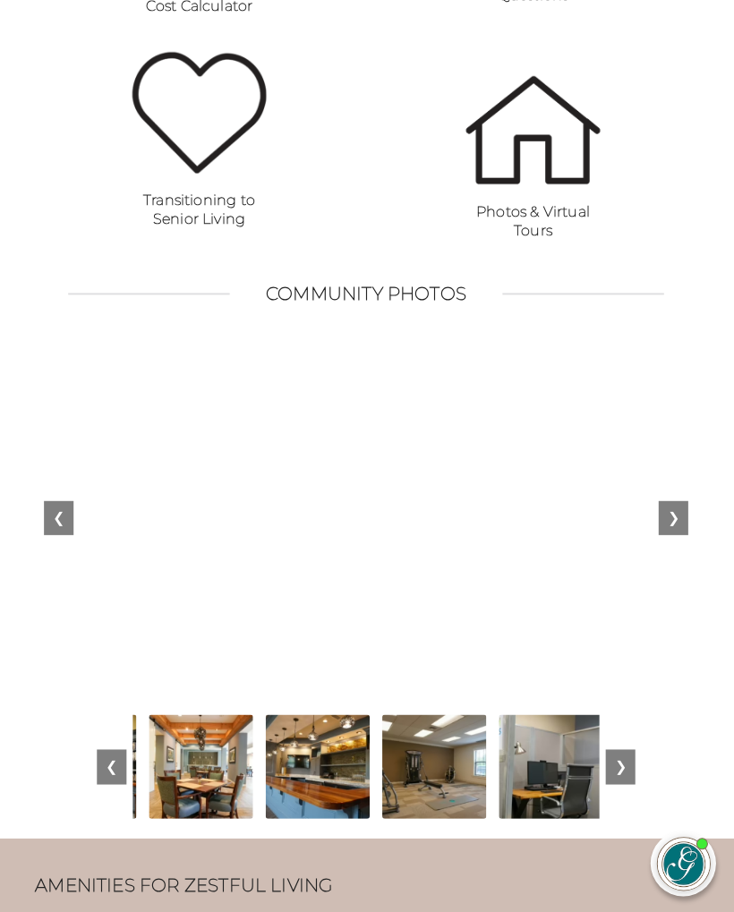
scroll to position [0, 349]
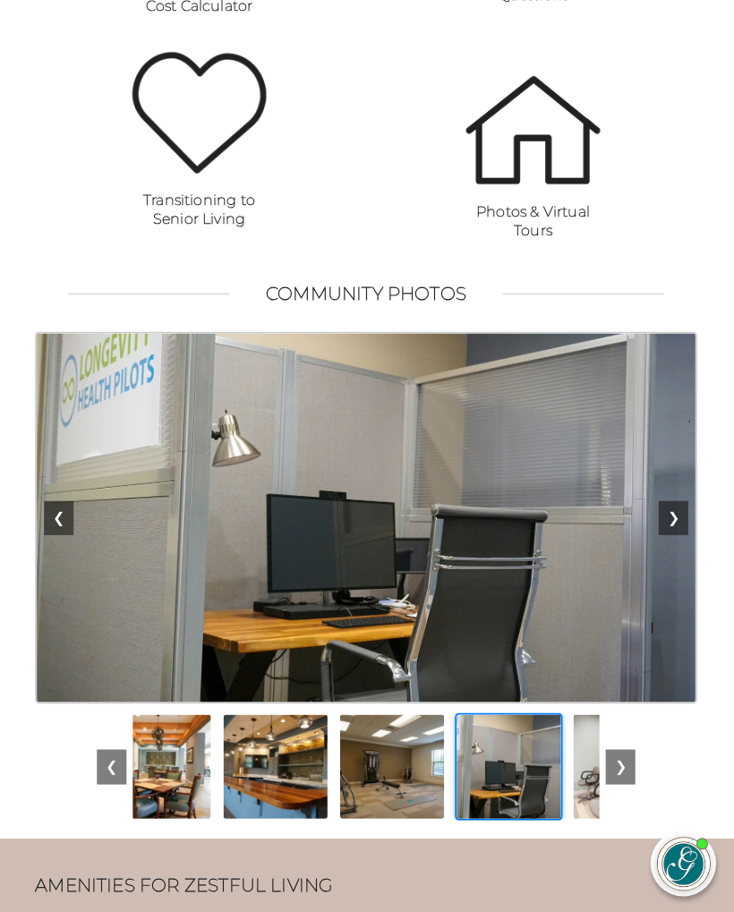
click at [313, 817] on div at bounding box center [366, 765] width 465 height 107
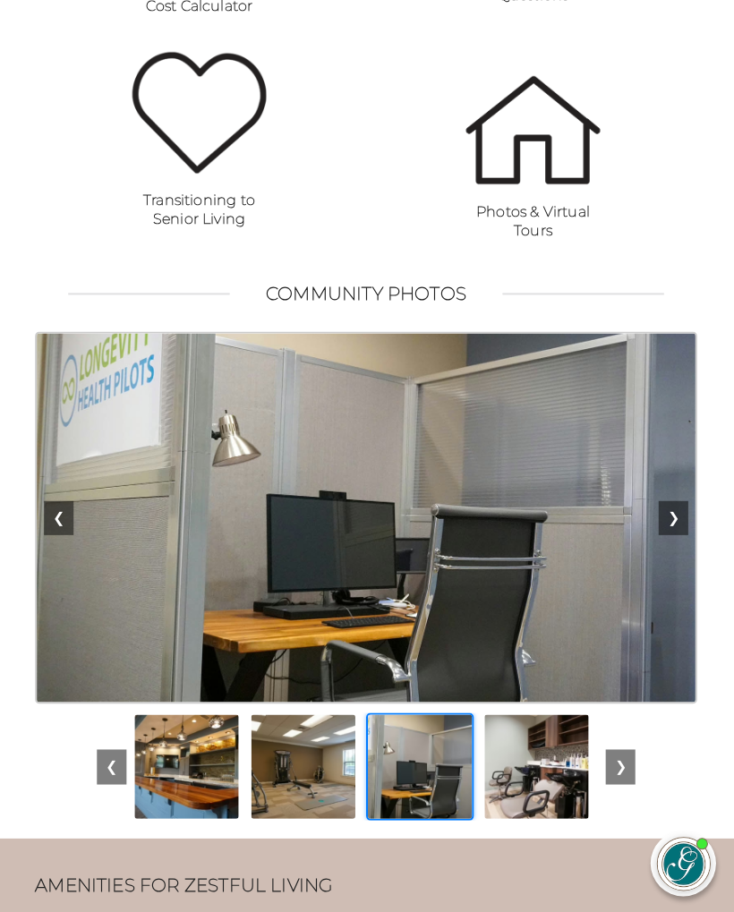
scroll to position [0, 465]
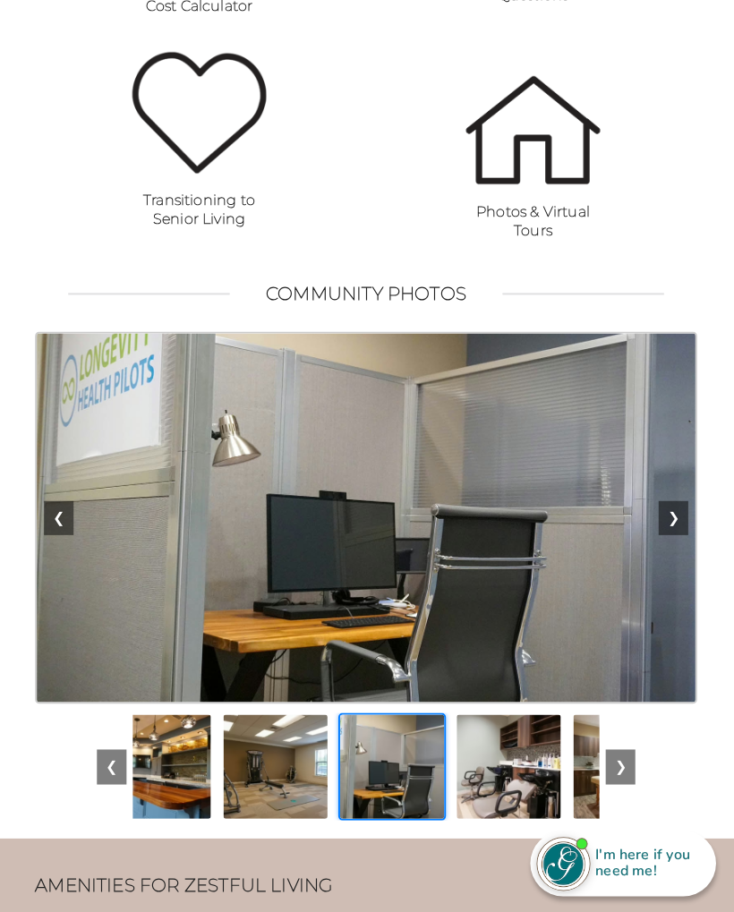
click at [223, 819] on img at bounding box center [276, 765] width 107 height 107
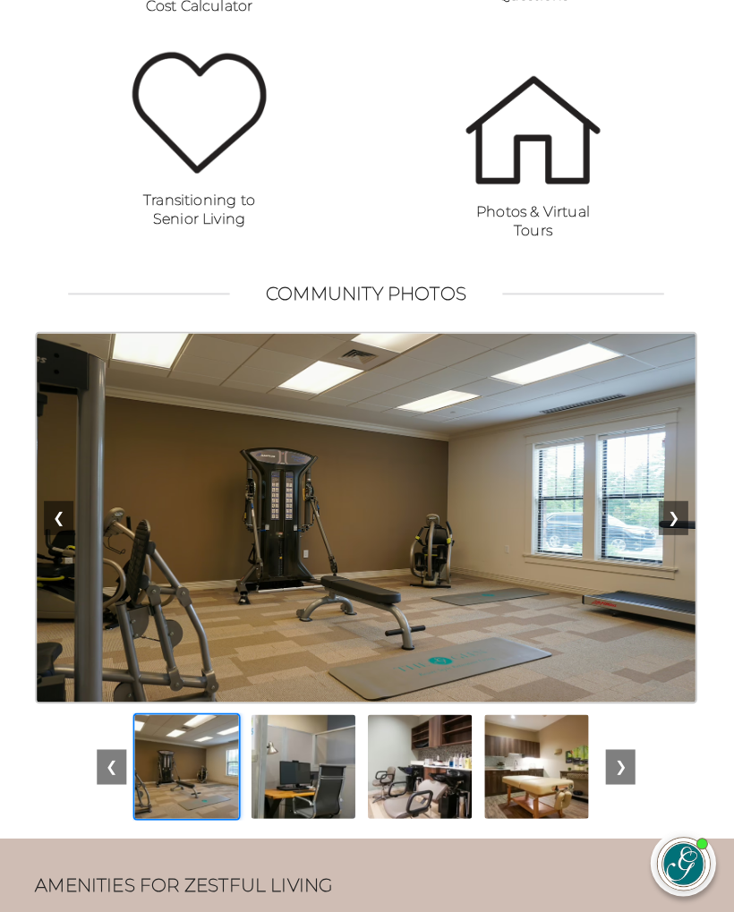
click at [632, 782] on button "❯" at bounding box center [621, 765] width 30 height 34
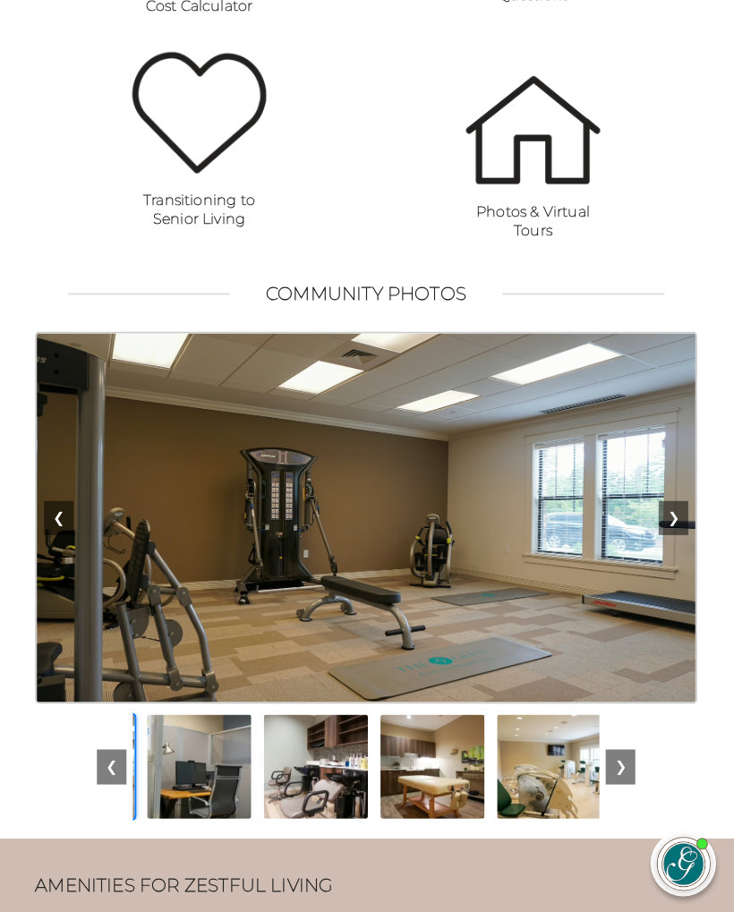
scroll to position [0, 698]
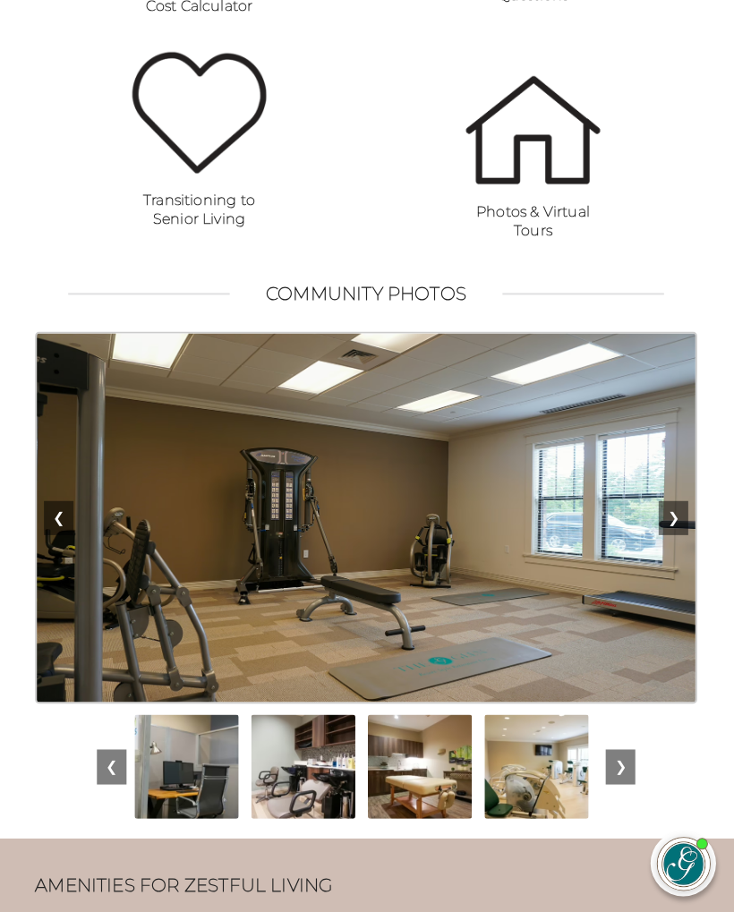
click at [641, 796] on div "❮ ❯ ❮ ❯" at bounding box center [367, 575] width 661 height 488
click at [633, 782] on button "❯" at bounding box center [621, 765] width 30 height 34
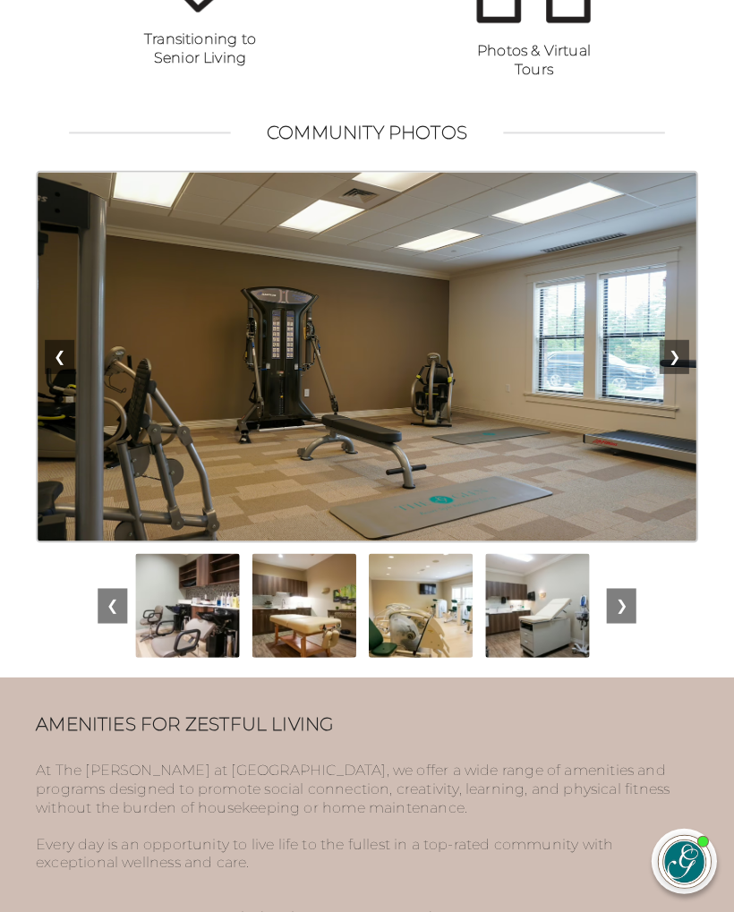
scroll to position [0, 841]
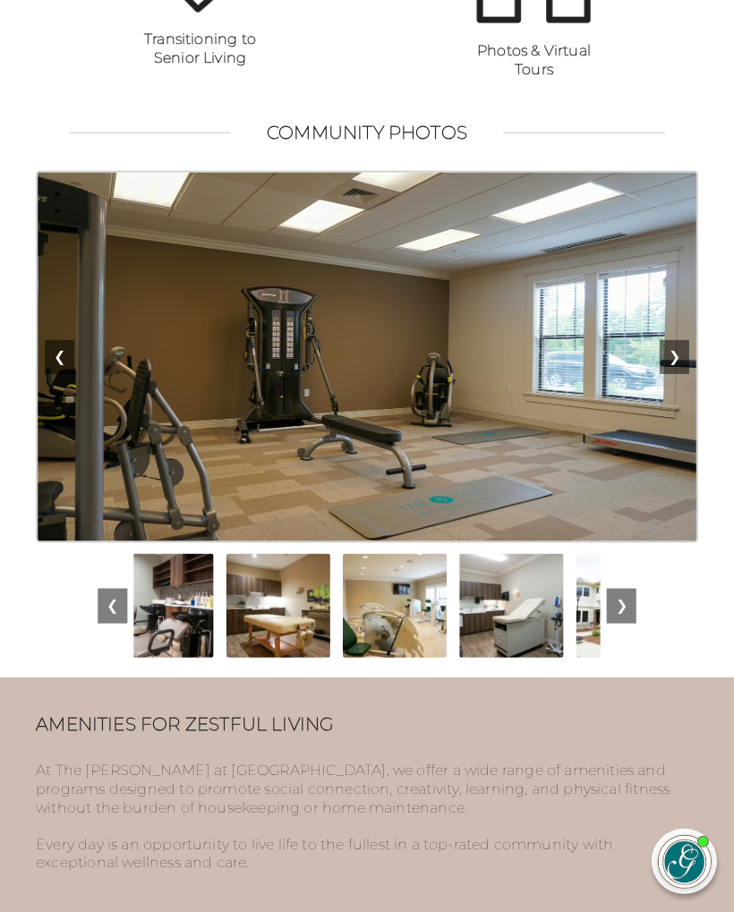
click at [457, 661] on img at bounding box center [510, 606] width 107 height 107
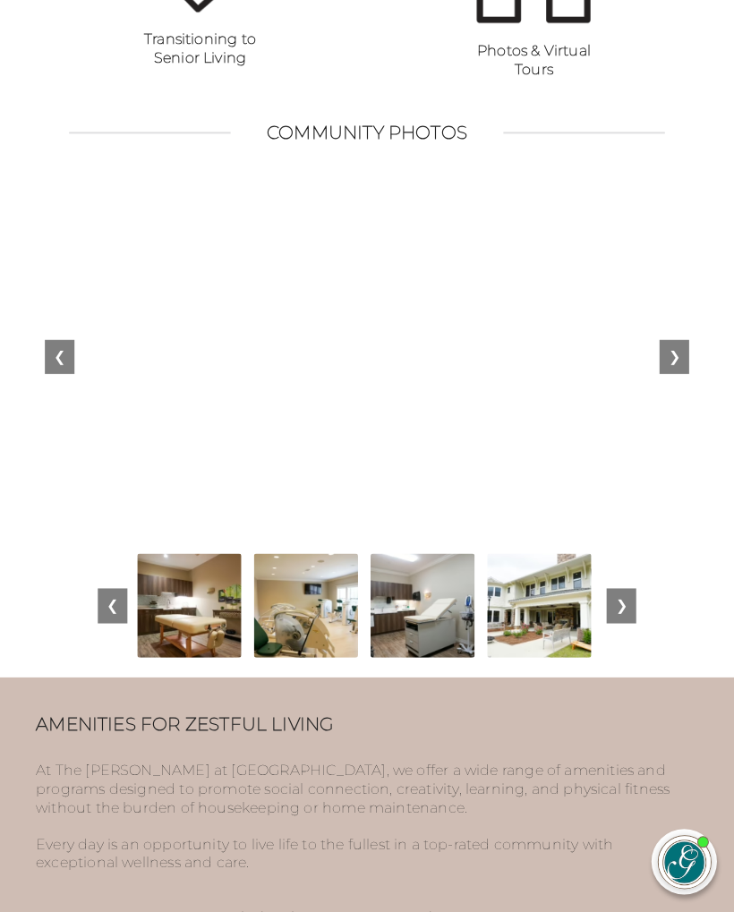
scroll to position [0, 931]
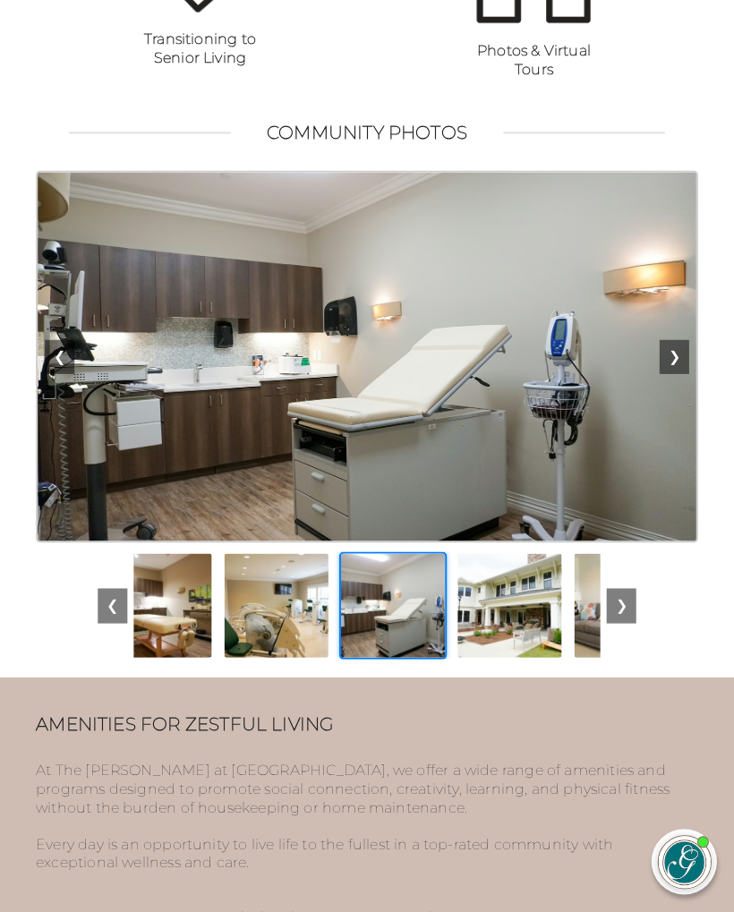
click at [572, 644] on img at bounding box center [625, 605] width 107 height 107
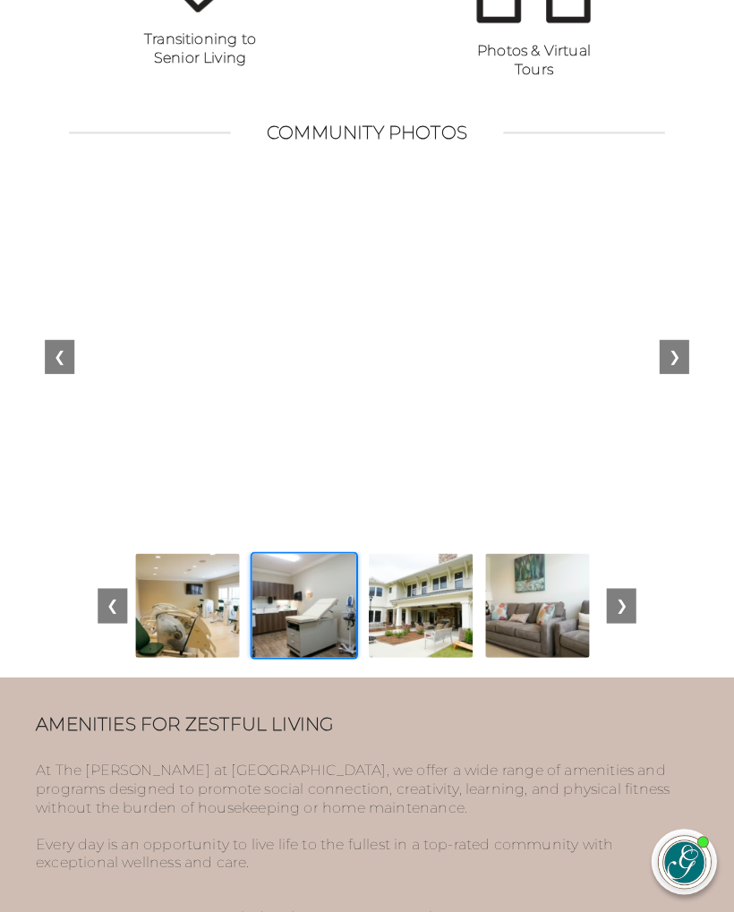
scroll to position [0, 1047]
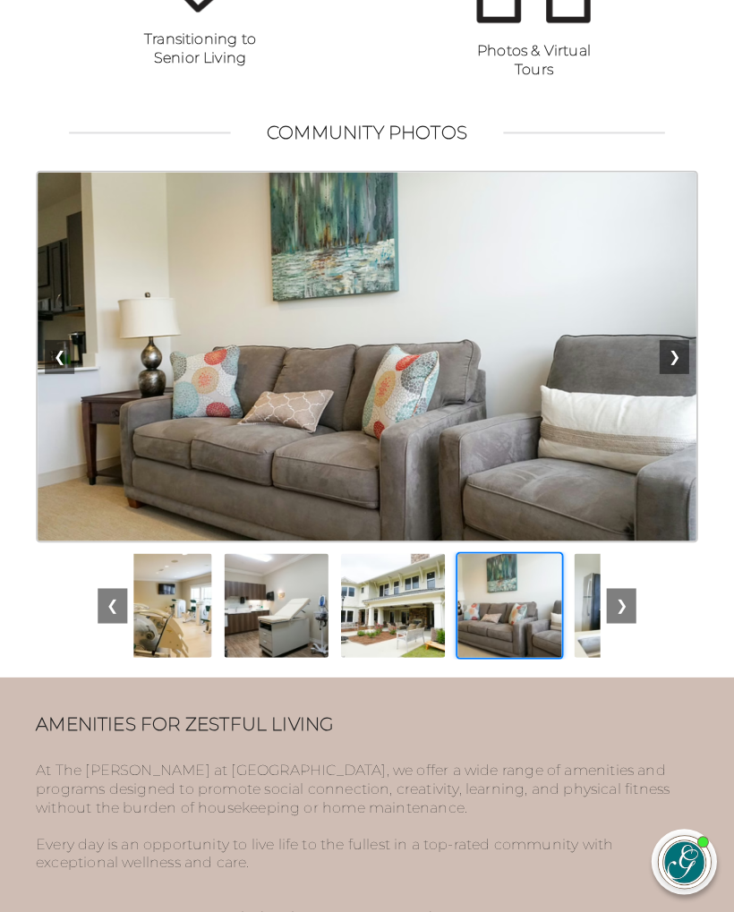
click at [423, 660] on img at bounding box center [392, 605] width 107 height 107
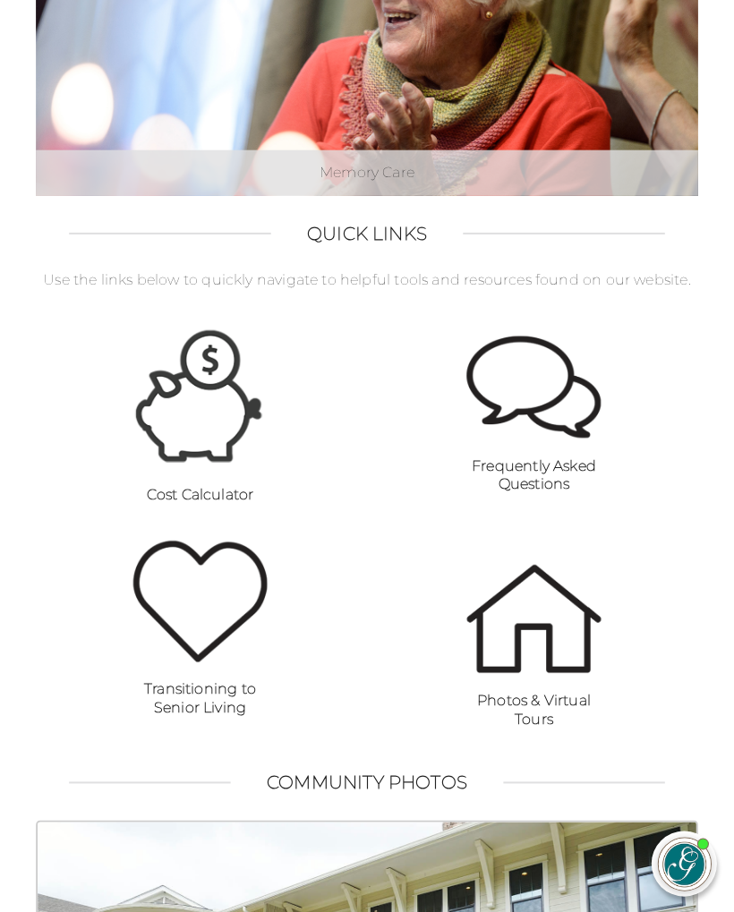
scroll to position [1199, 0]
click at [576, 430] on img at bounding box center [533, 387] width 134 height 102
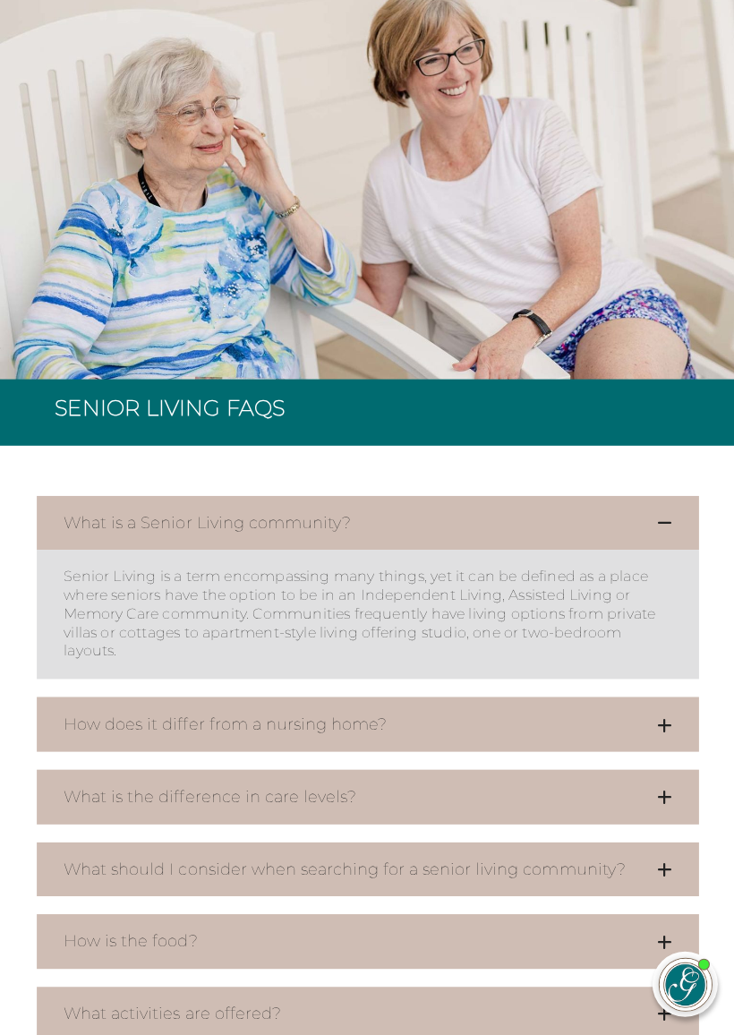
scroll to position [209, 0]
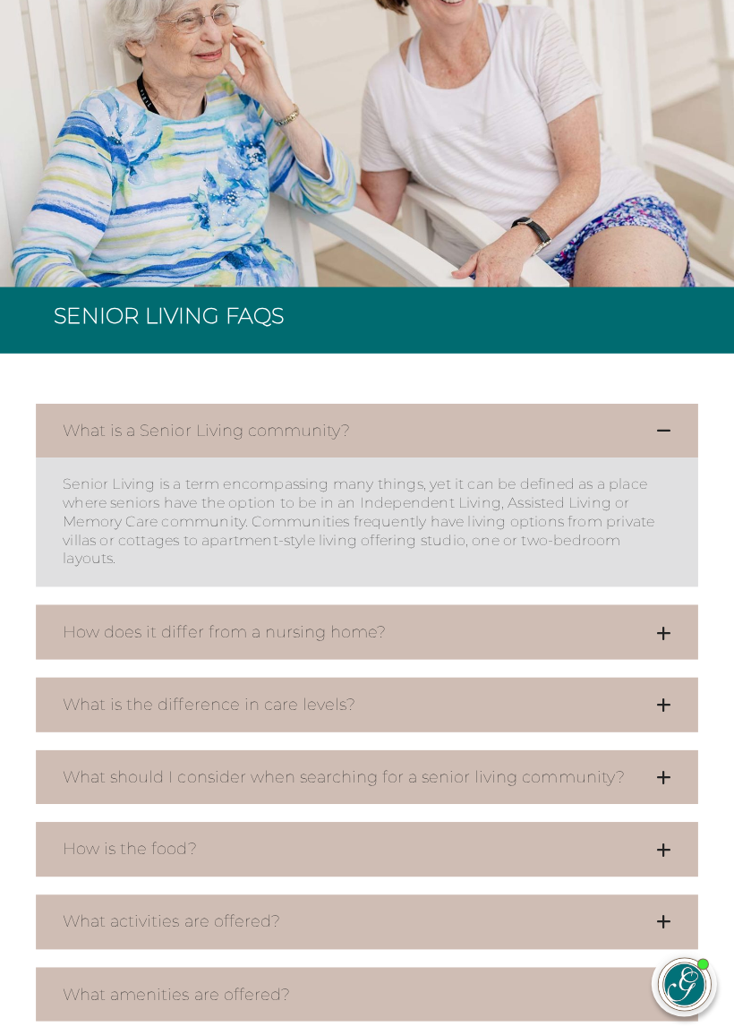
scroll to position [301, 0]
click at [674, 828] on button "How is the food?" at bounding box center [367, 849] width 661 height 55
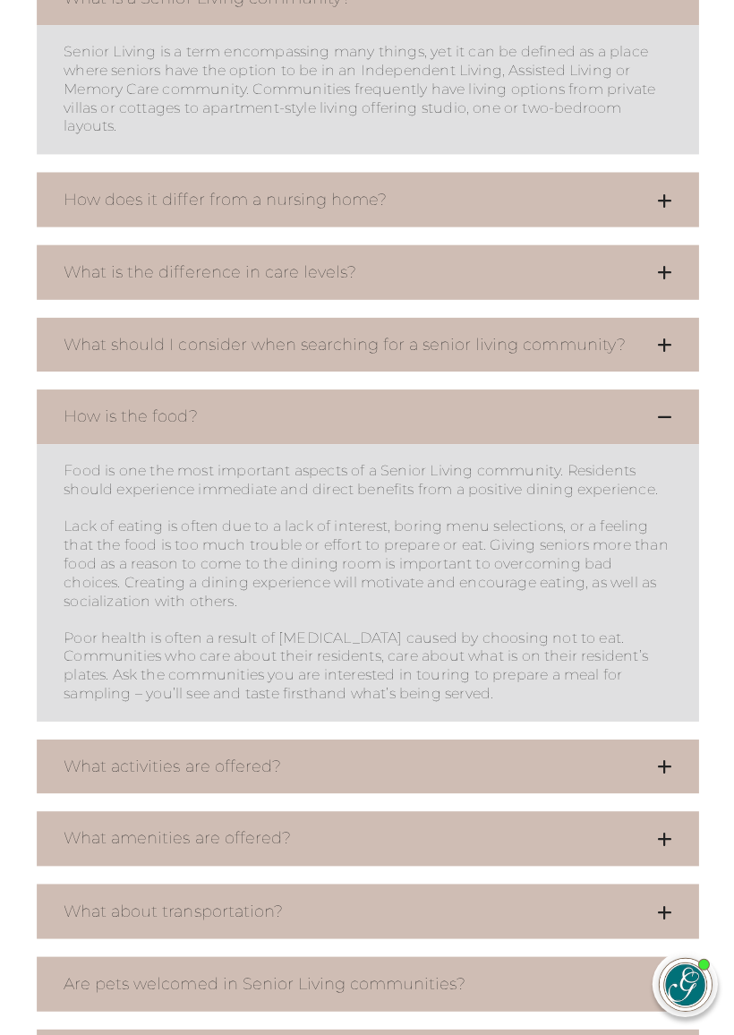
scroll to position [732, 0]
click at [671, 764] on button "What activities are offered?" at bounding box center [367, 766] width 661 height 55
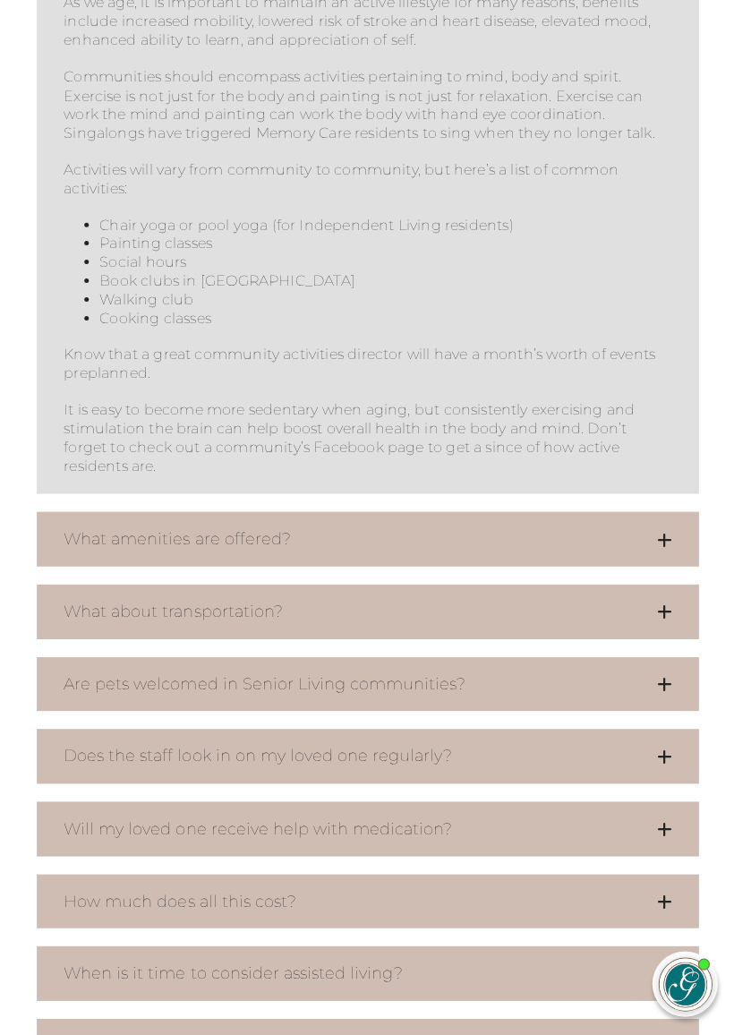
scroll to position [1548, 0]
click at [670, 690] on button "Are pets welcomed in Senior Living communities?" at bounding box center [367, 684] width 661 height 55
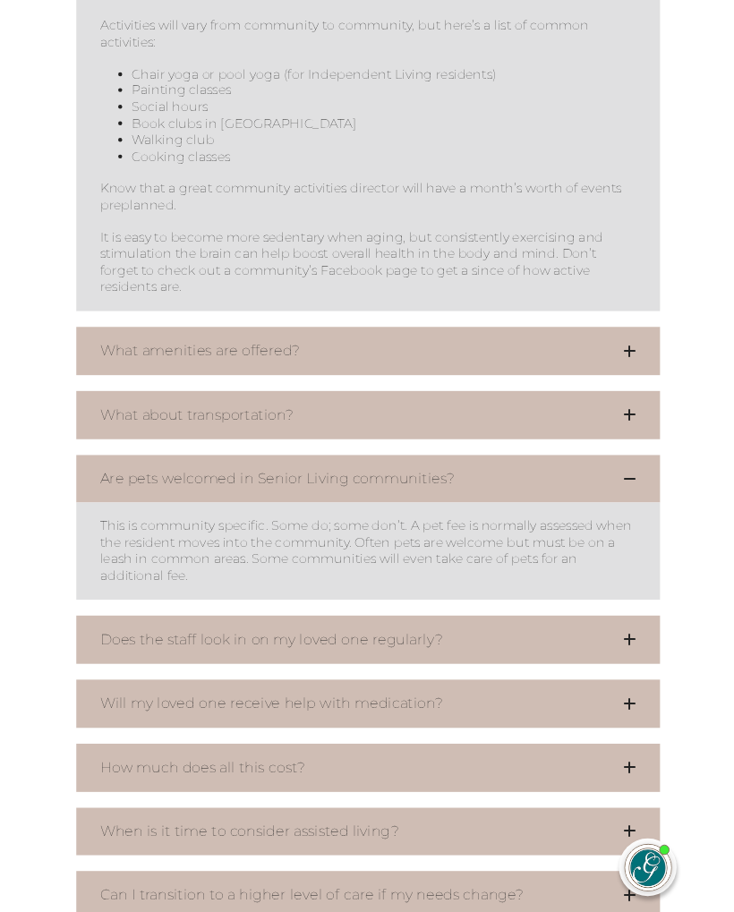
scroll to position [1687, 0]
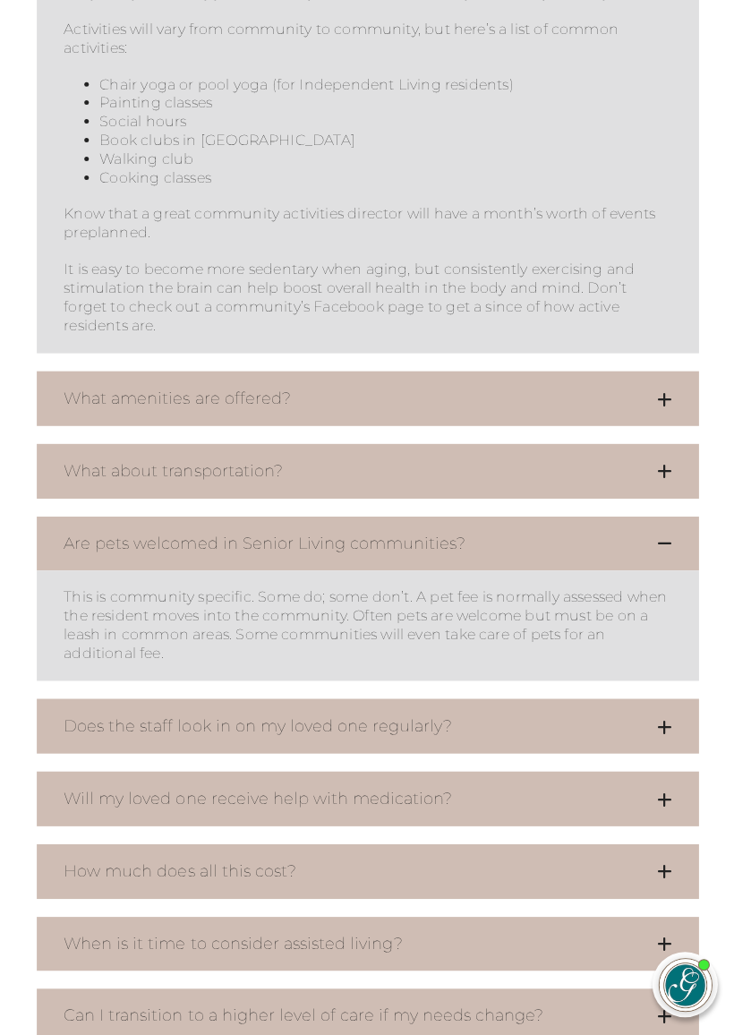
click at [675, 722] on button "Does the staff look in on my loved one regularly?" at bounding box center [367, 726] width 661 height 55
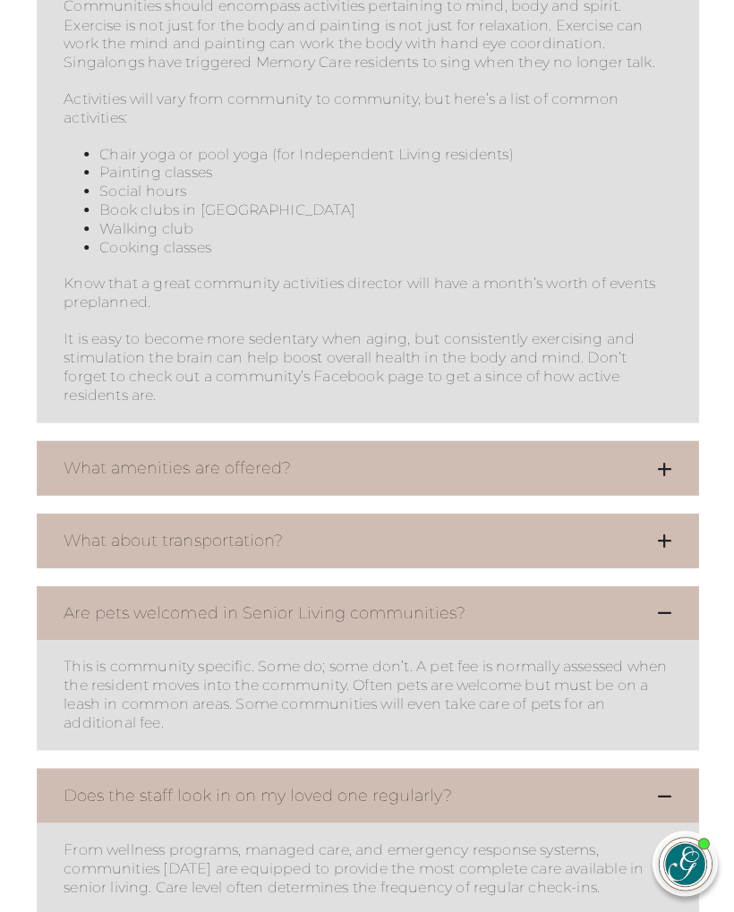
scroll to position [1617, 0]
